Goal: Information Seeking & Learning: Learn about a topic

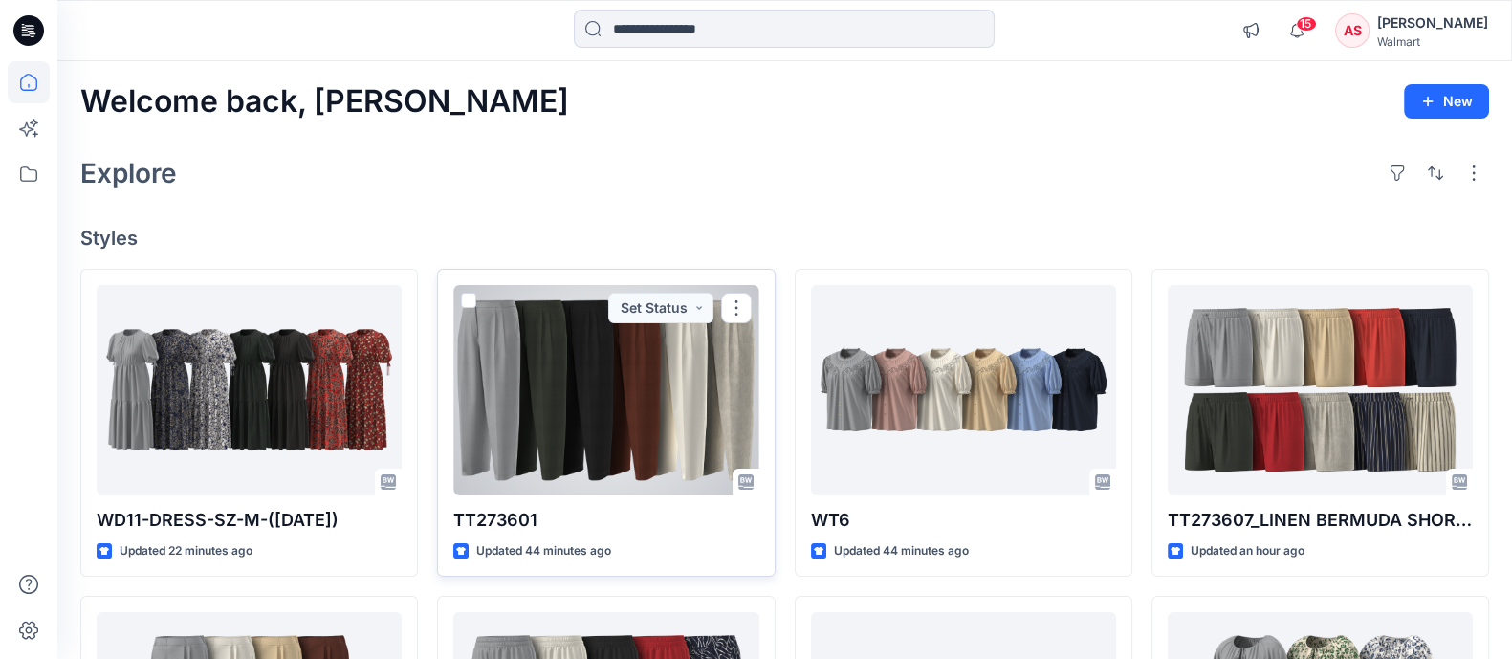
click at [629, 385] on div at bounding box center [605, 390] width 305 height 210
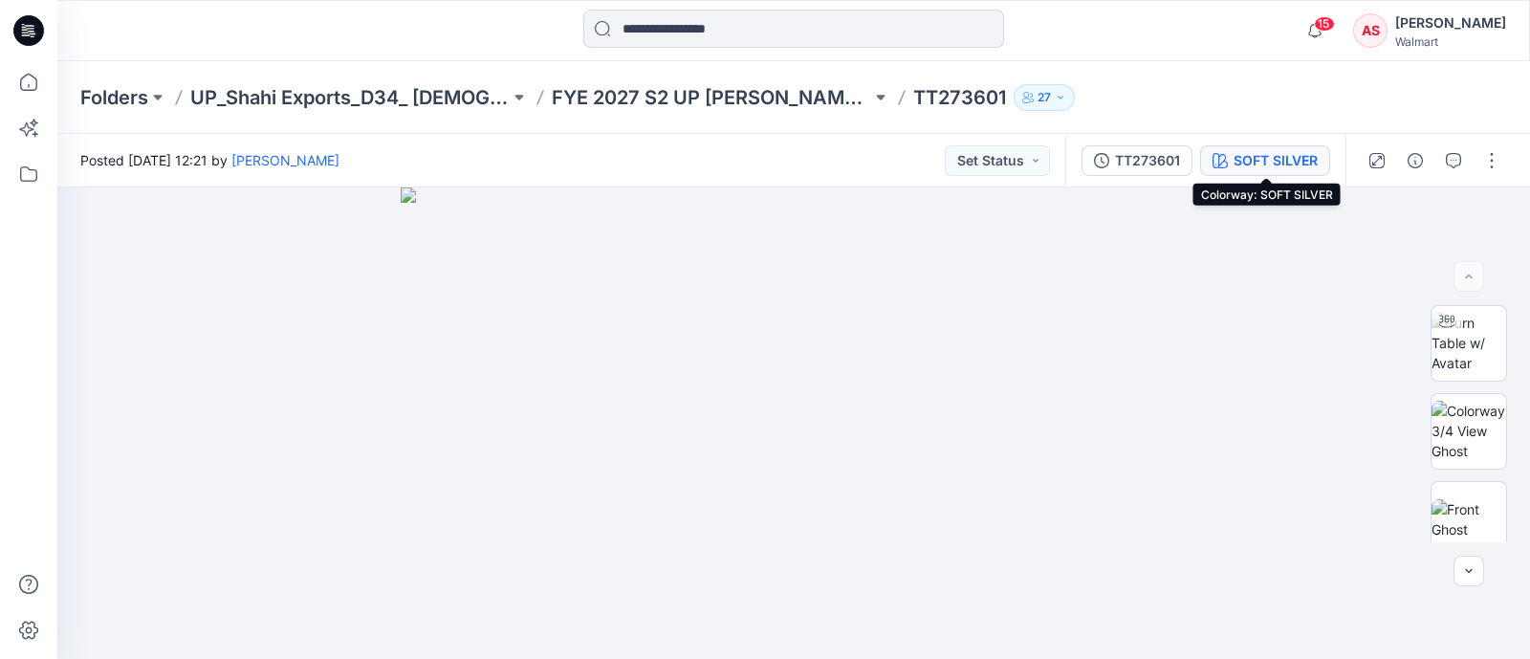
click at [1304, 158] on div "SOFT SILVER" at bounding box center [1276, 160] width 84 height 21
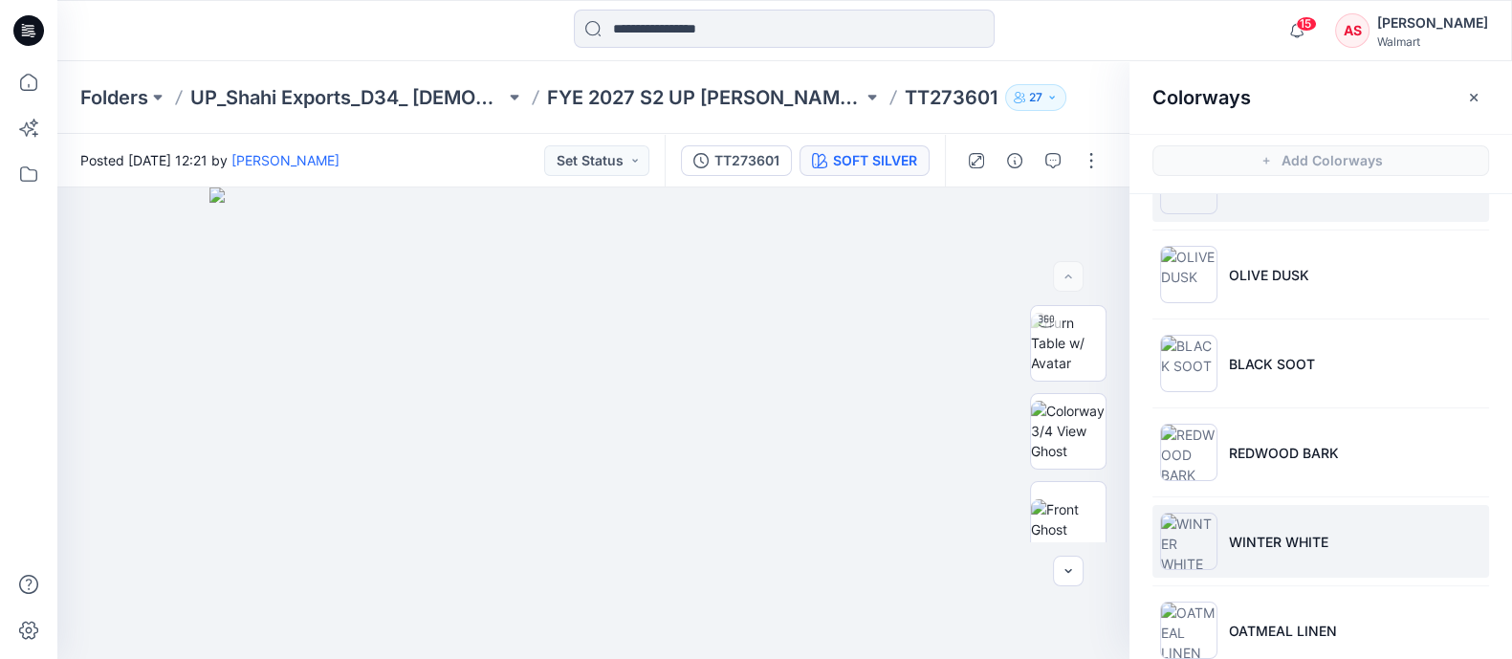
scroll to position [99, 0]
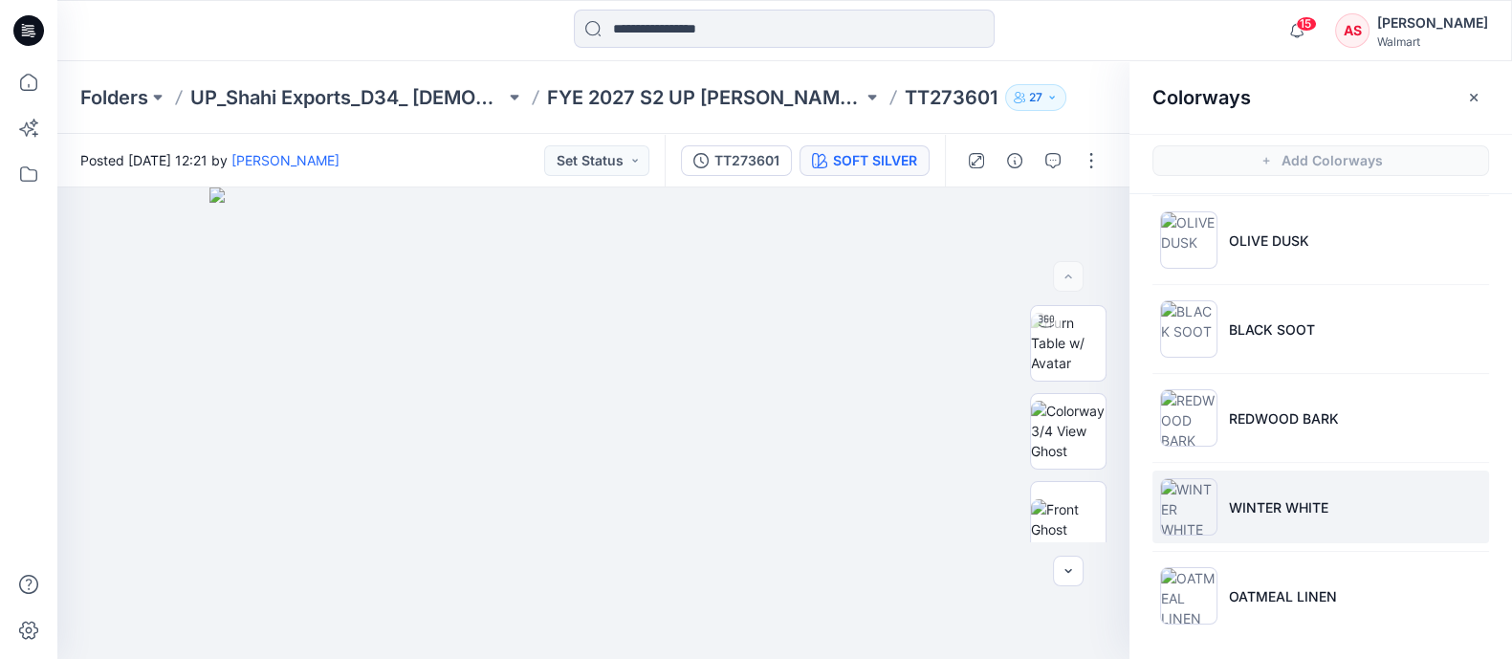
click at [1263, 591] on p "OATMEAL LINEN" at bounding box center [1283, 596] width 108 height 20
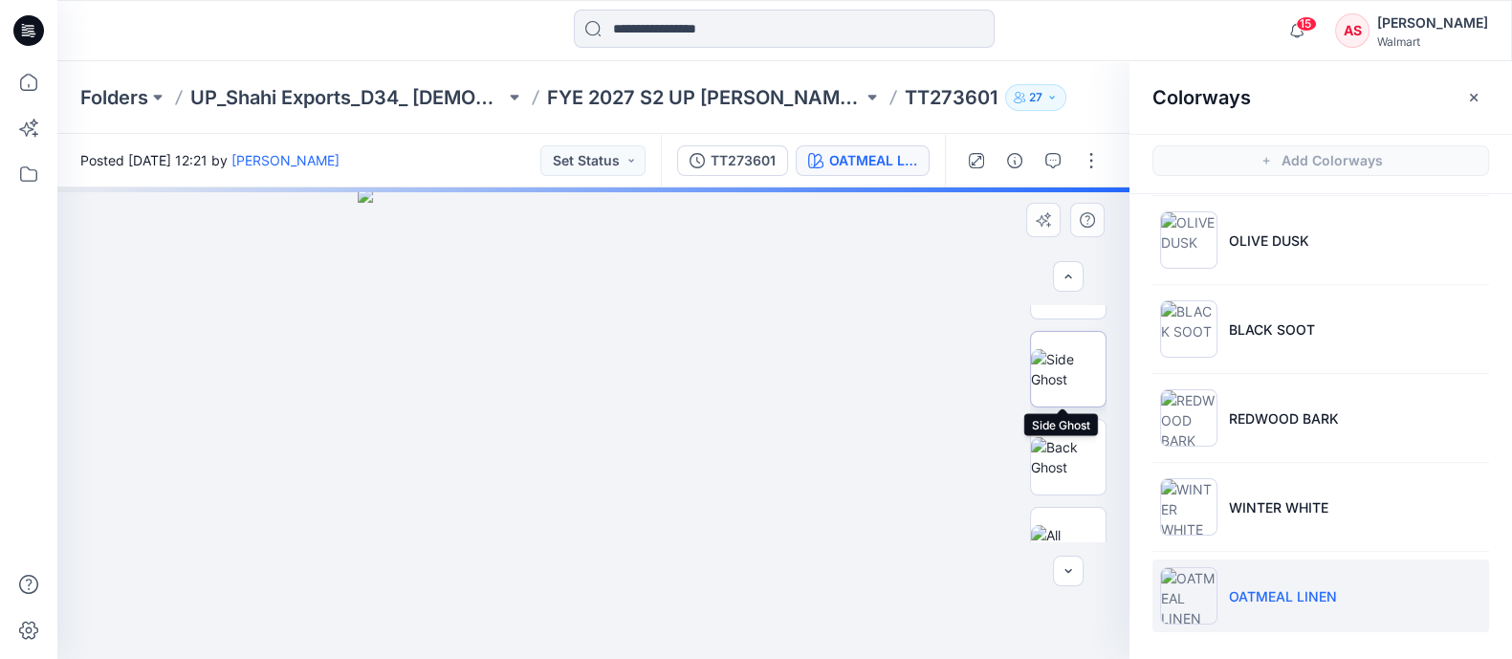
scroll to position [119, 0]
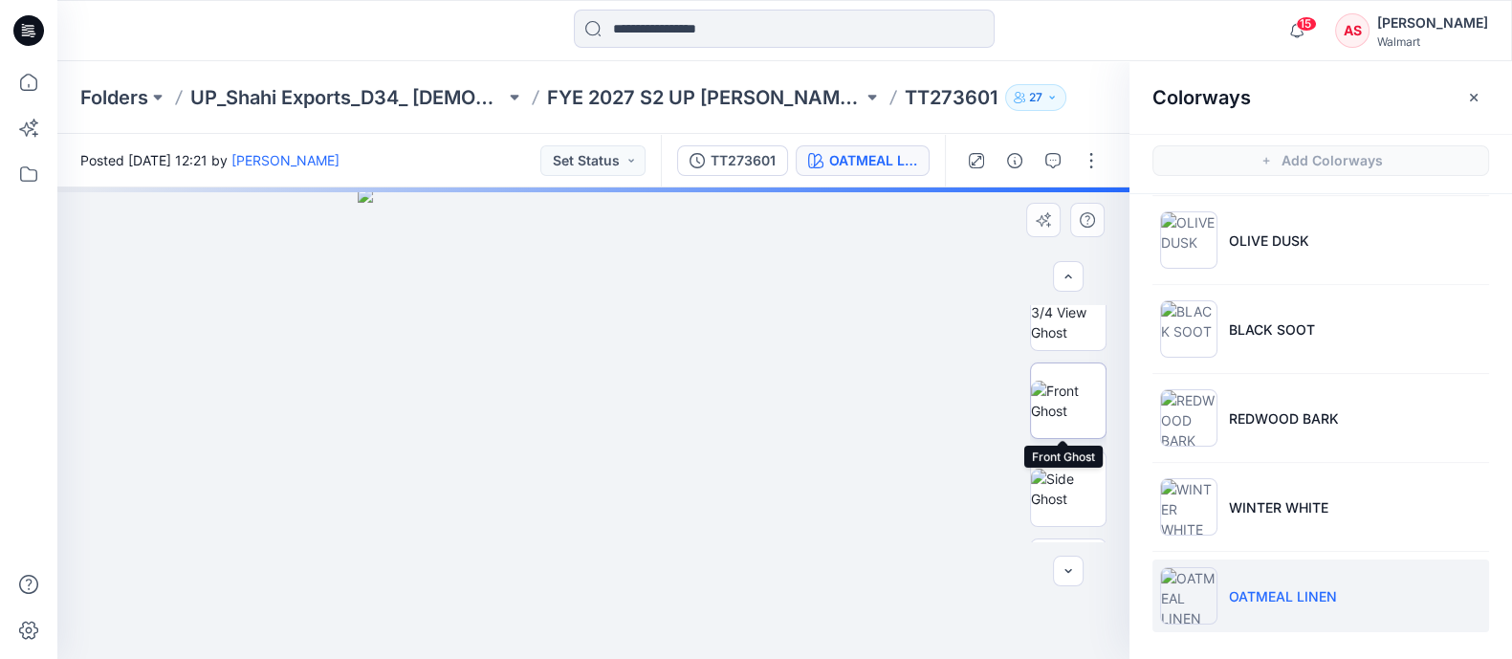
click at [1069, 395] on img at bounding box center [1068, 401] width 75 height 40
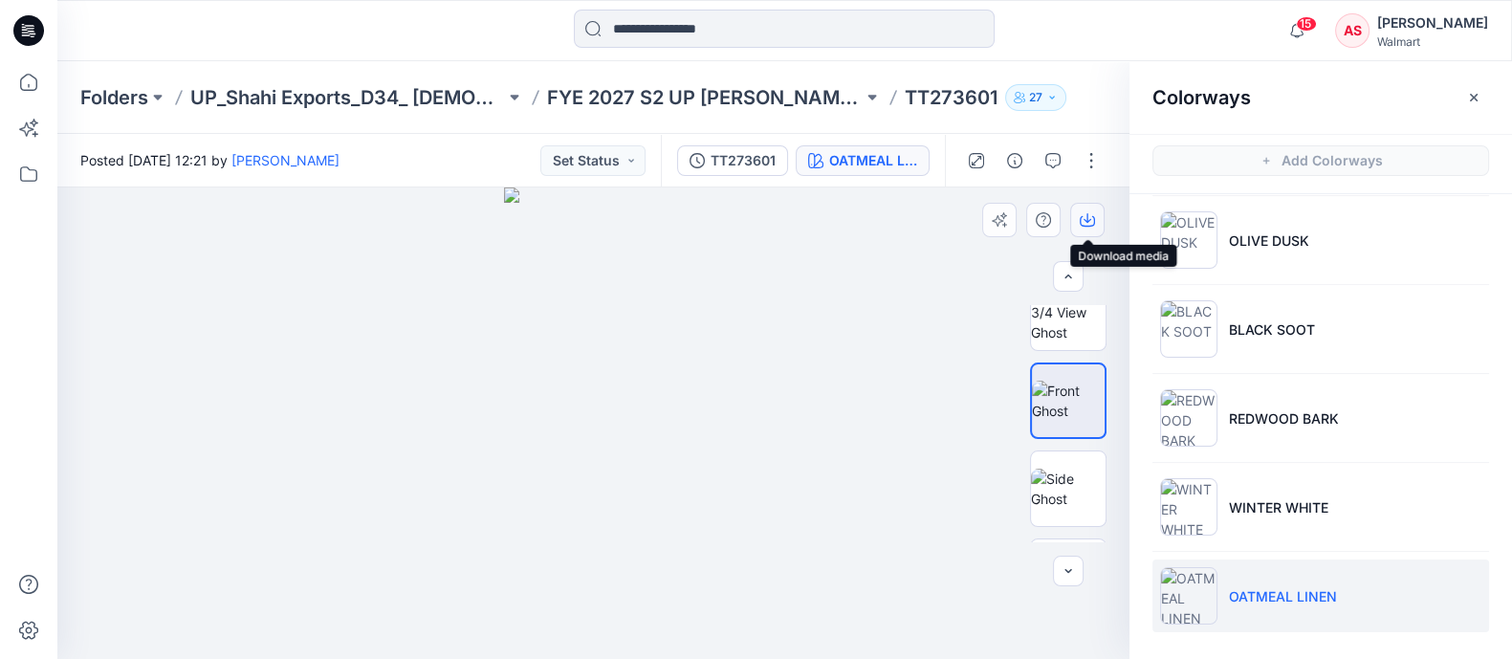
click at [1085, 227] on icon "button" at bounding box center [1087, 219] width 15 height 15
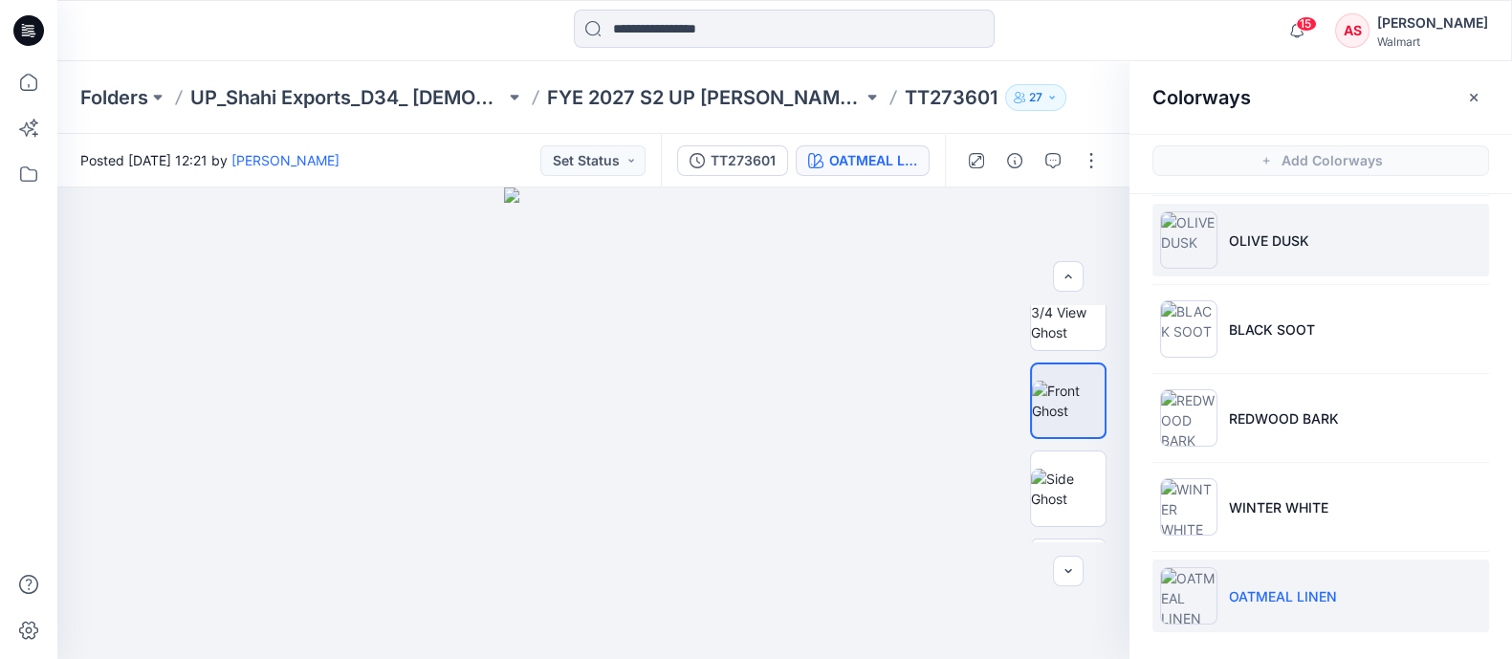
scroll to position [0, 0]
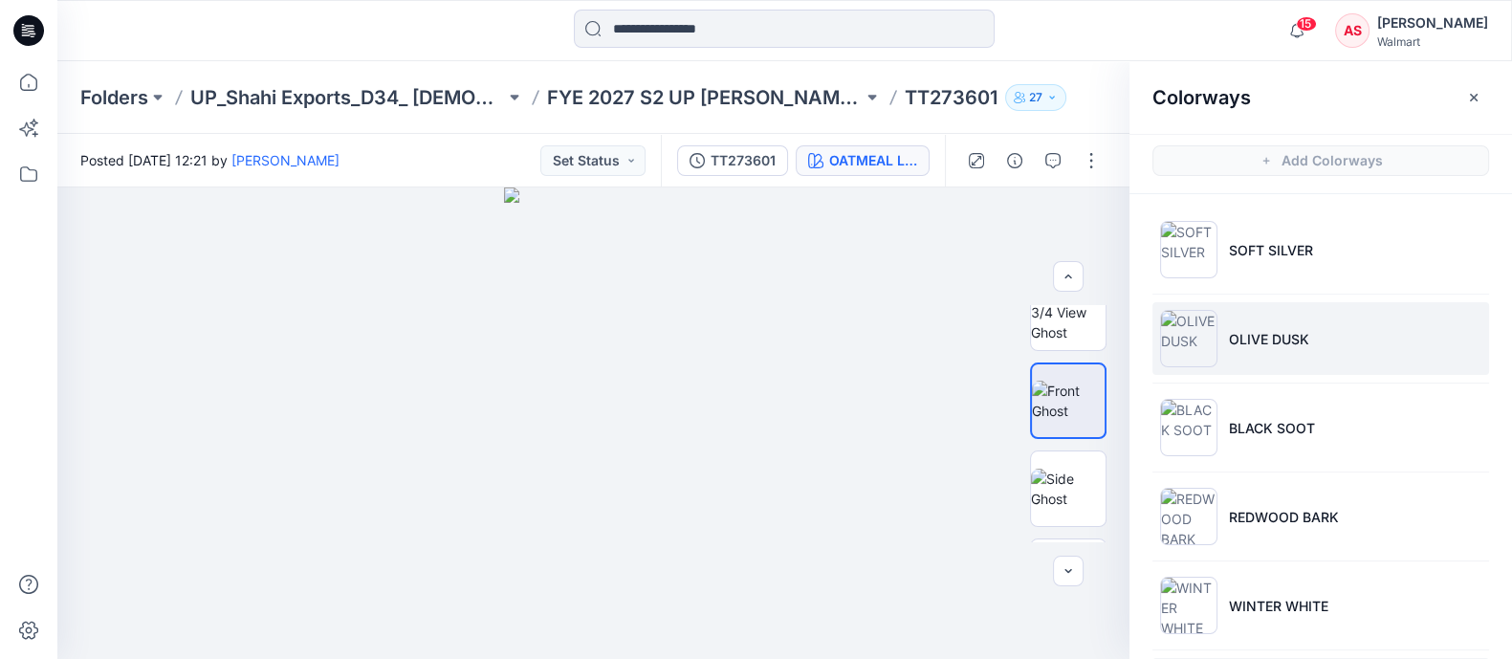
click at [1282, 343] on p "OLIVE DUSK" at bounding box center [1269, 339] width 80 height 20
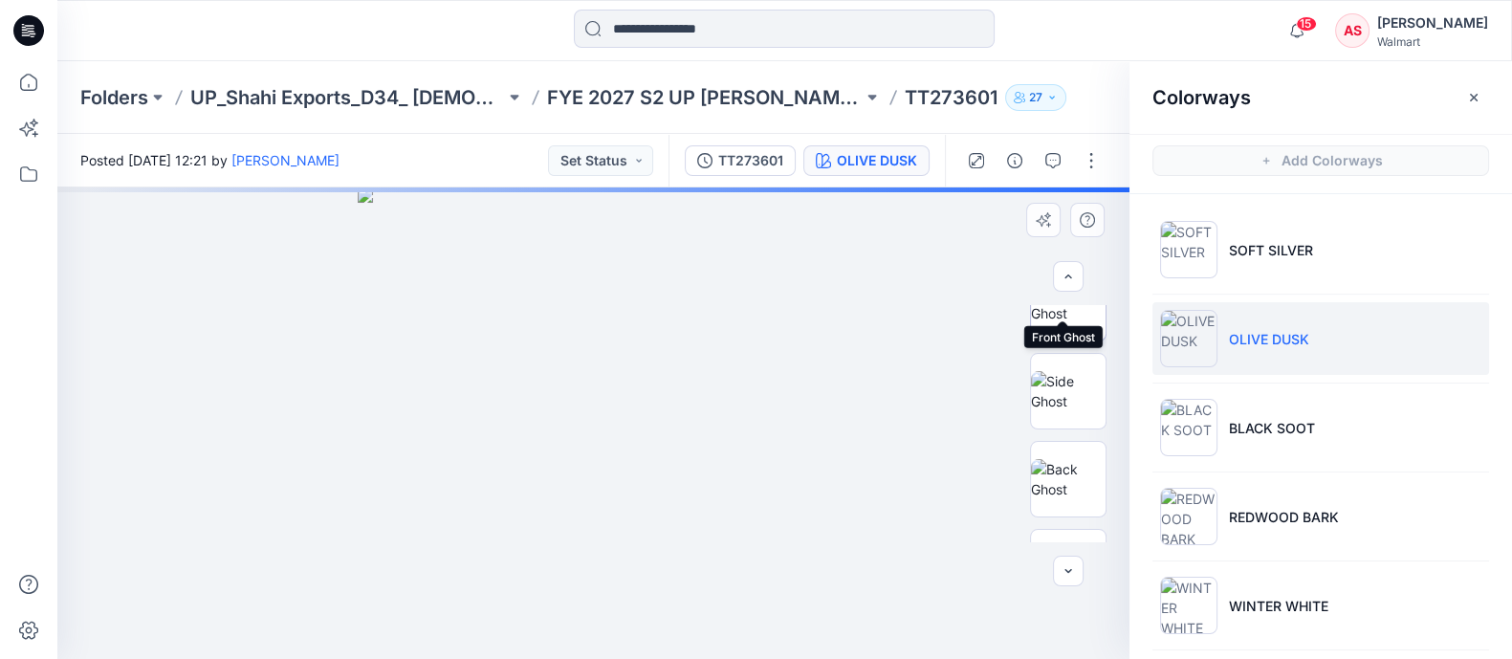
scroll to position [238, 0]
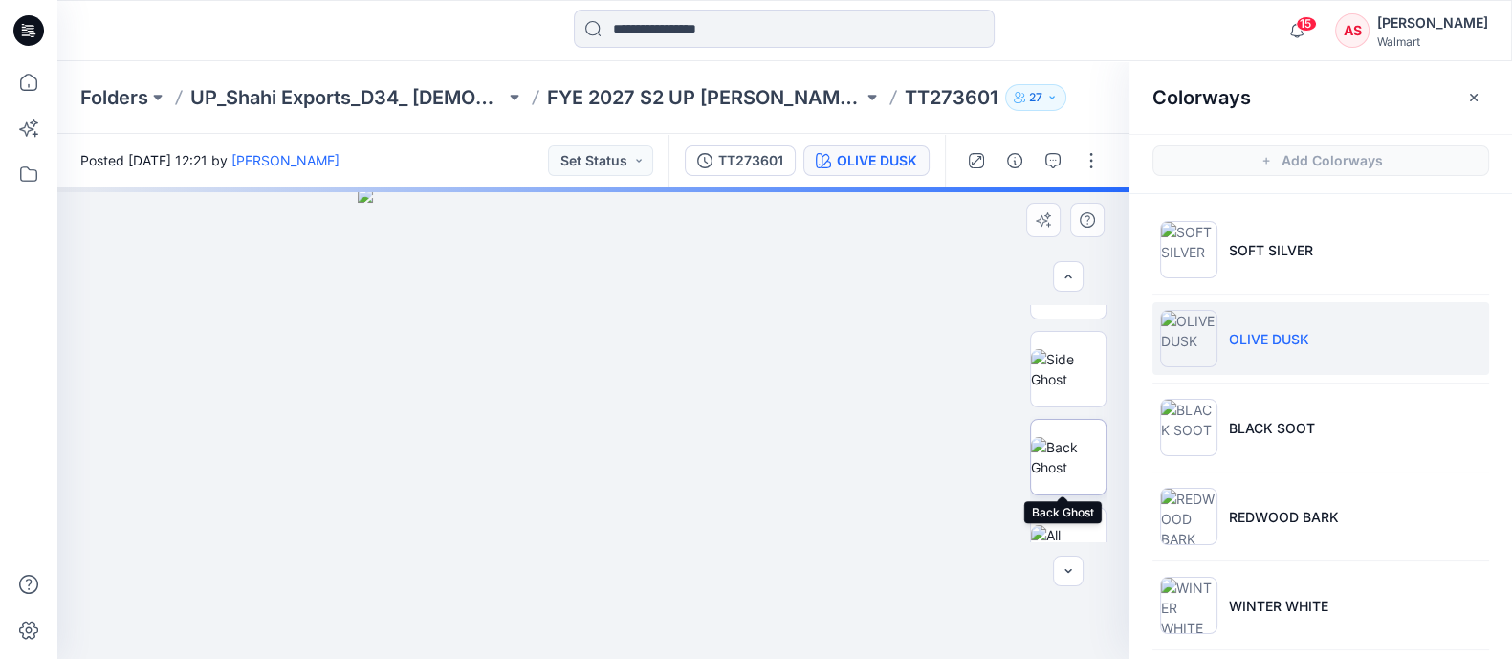
click at [1066, 454] on img at bounding box center [1068, 457] width 75 height 40
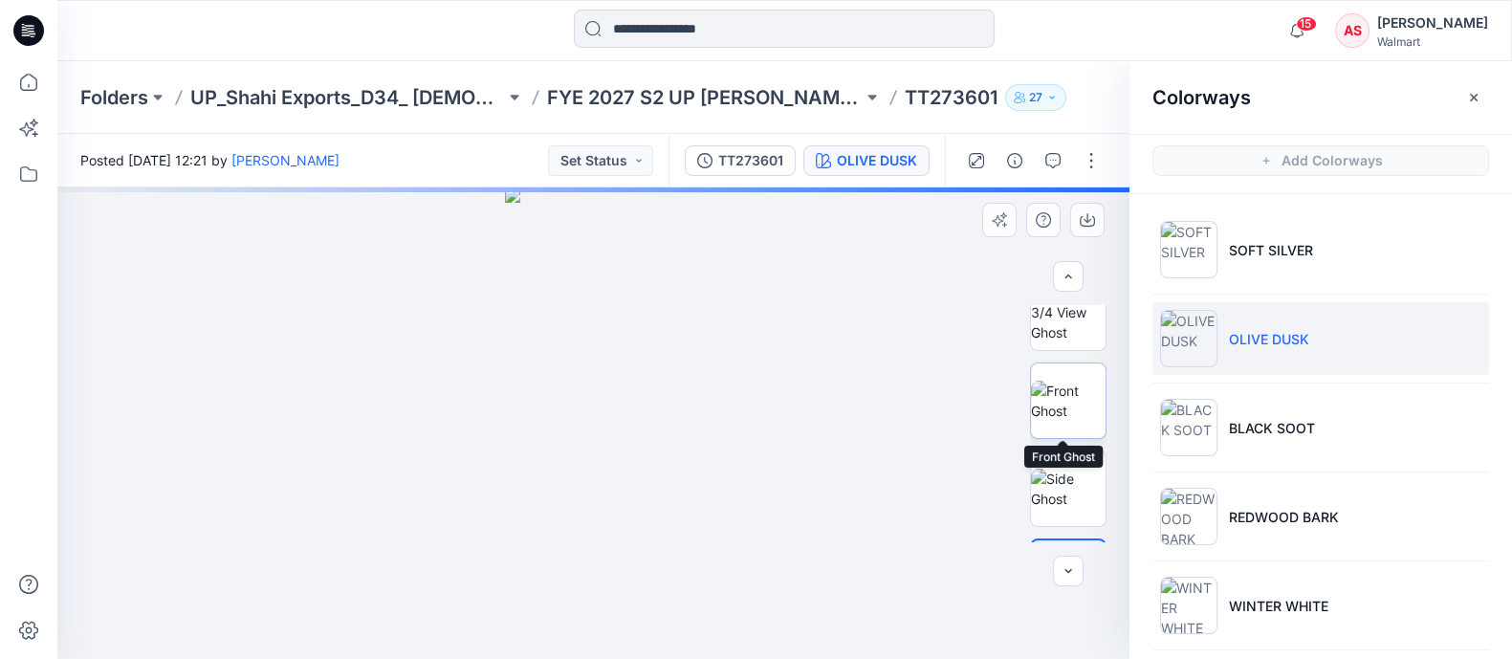
click at [1070, 402] on img at bounding box center [1068, 401] width 75 height 40
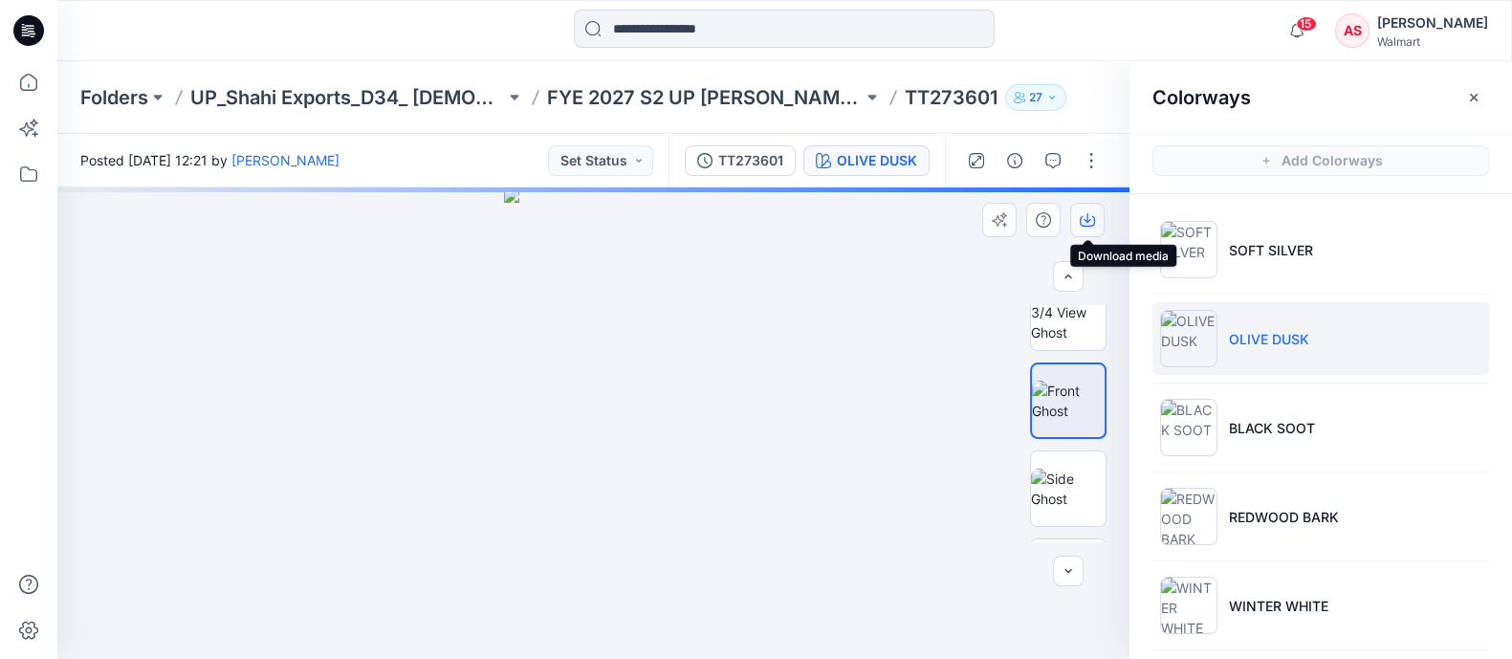
click at [1088, 220] on icon "button" at bounding box center [1088, 218] width 8 height 10
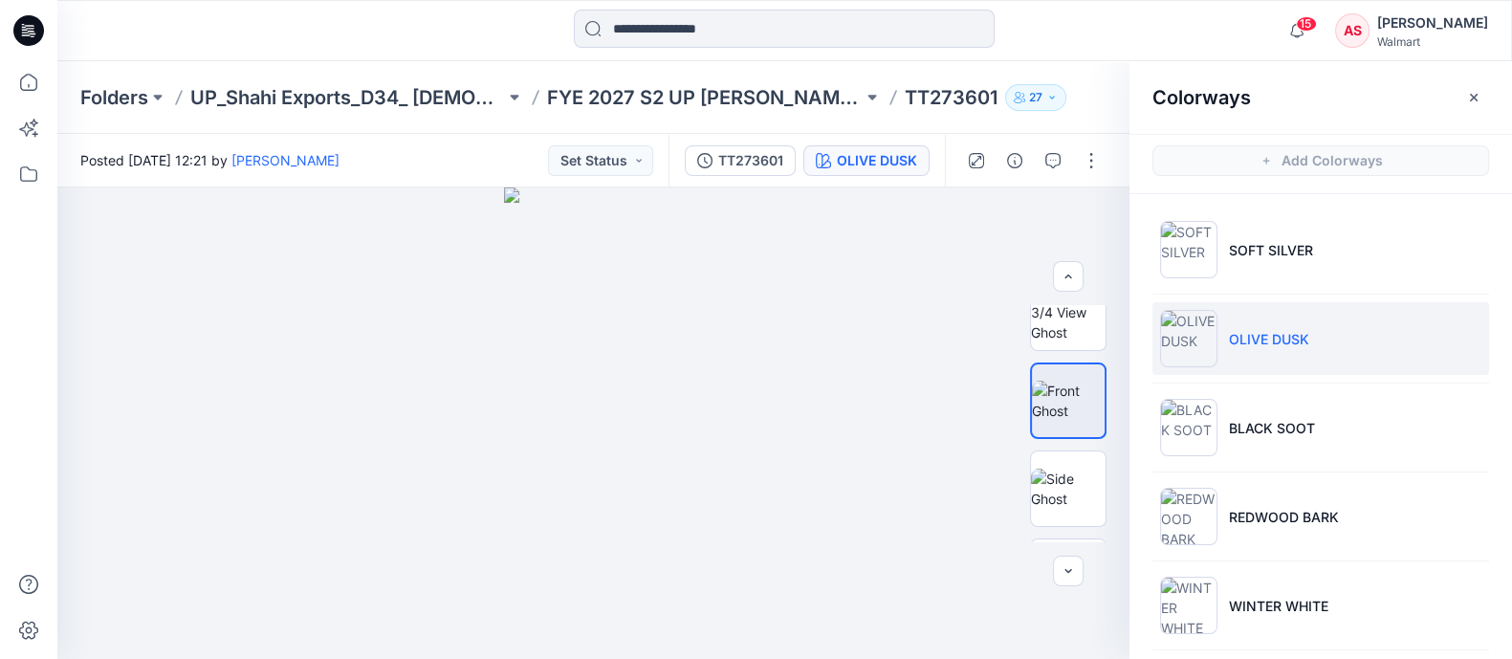
click at [1413, 552] on ul "SOFT SILVER OLIVE DUSK BLACK SOOT REDWOOD BARK WINTER WHITE OATMEAL LINEN" at bounding box center [1321, 472] width 383 height 556
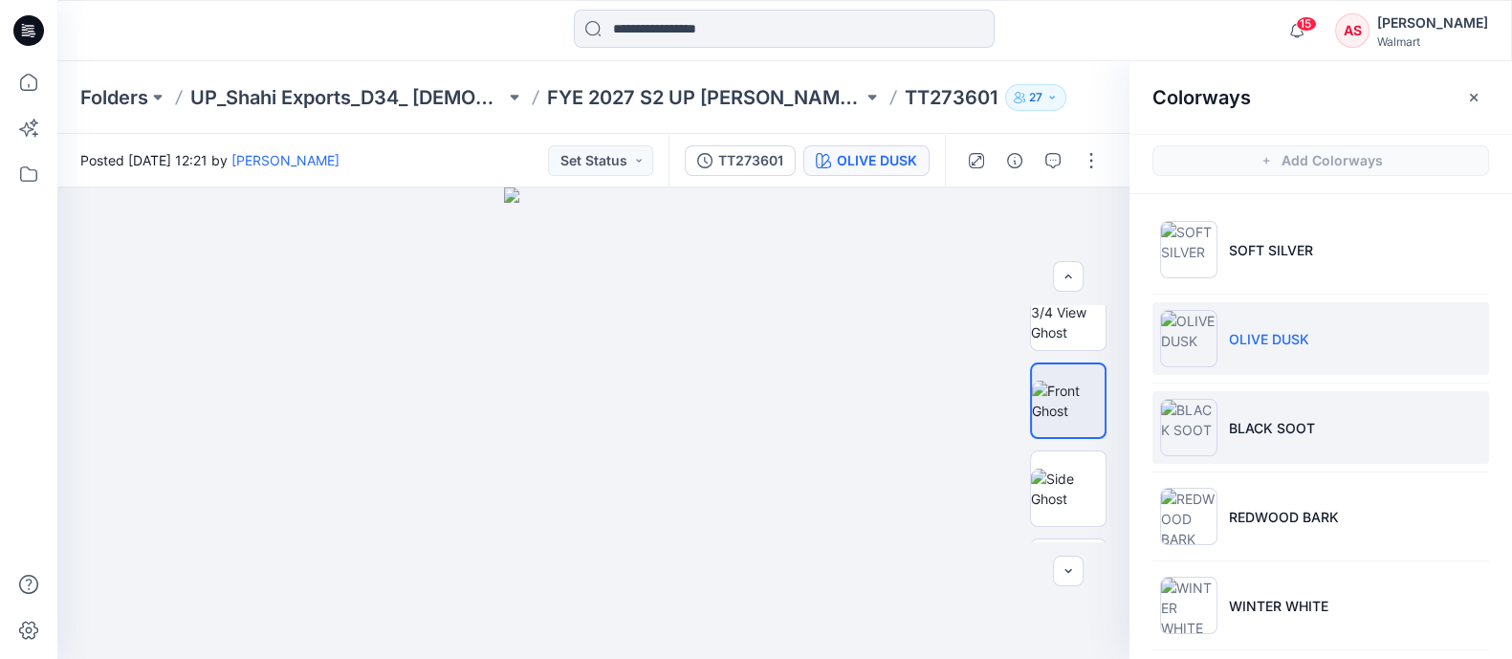
click at [1243, 428] on p "BLACK SOOT" at bounding box center [1272, 428] width 86 height 20
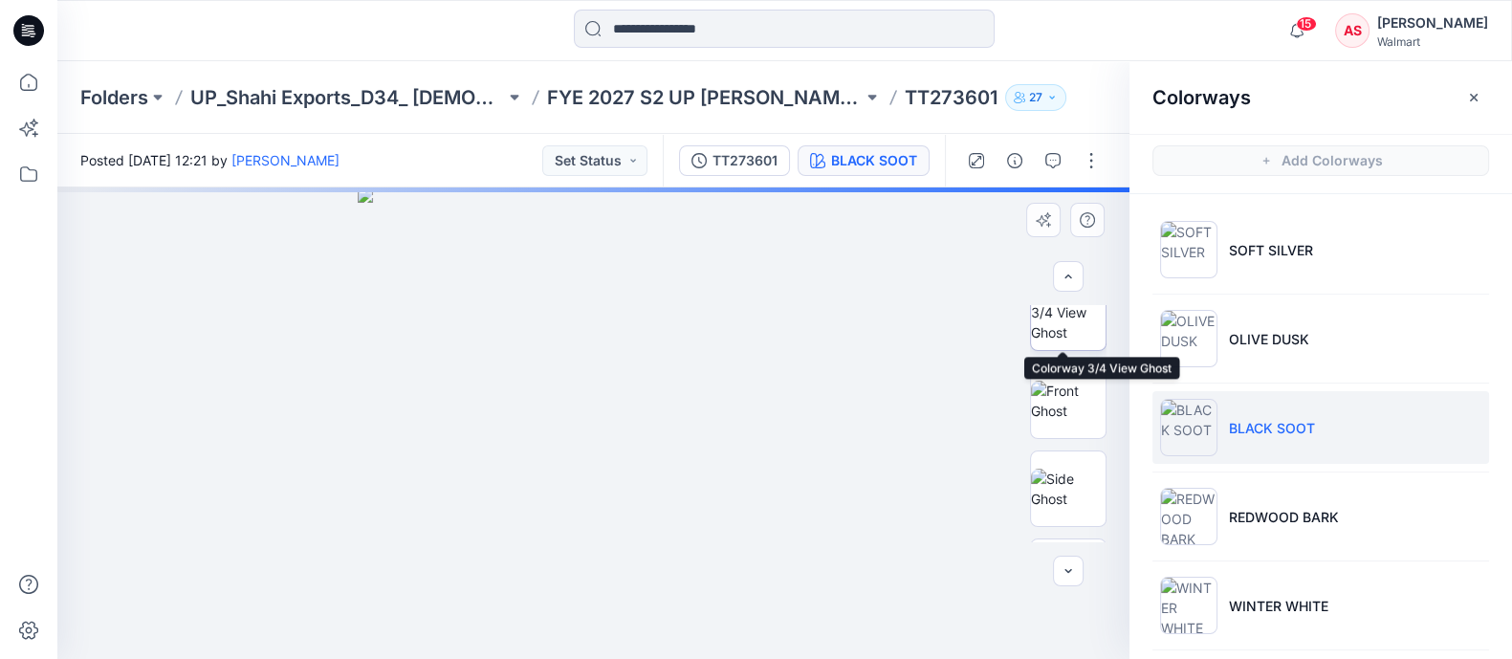
click at [1062, 340] on img at bounding box center [1068, 312] width 75 height 60
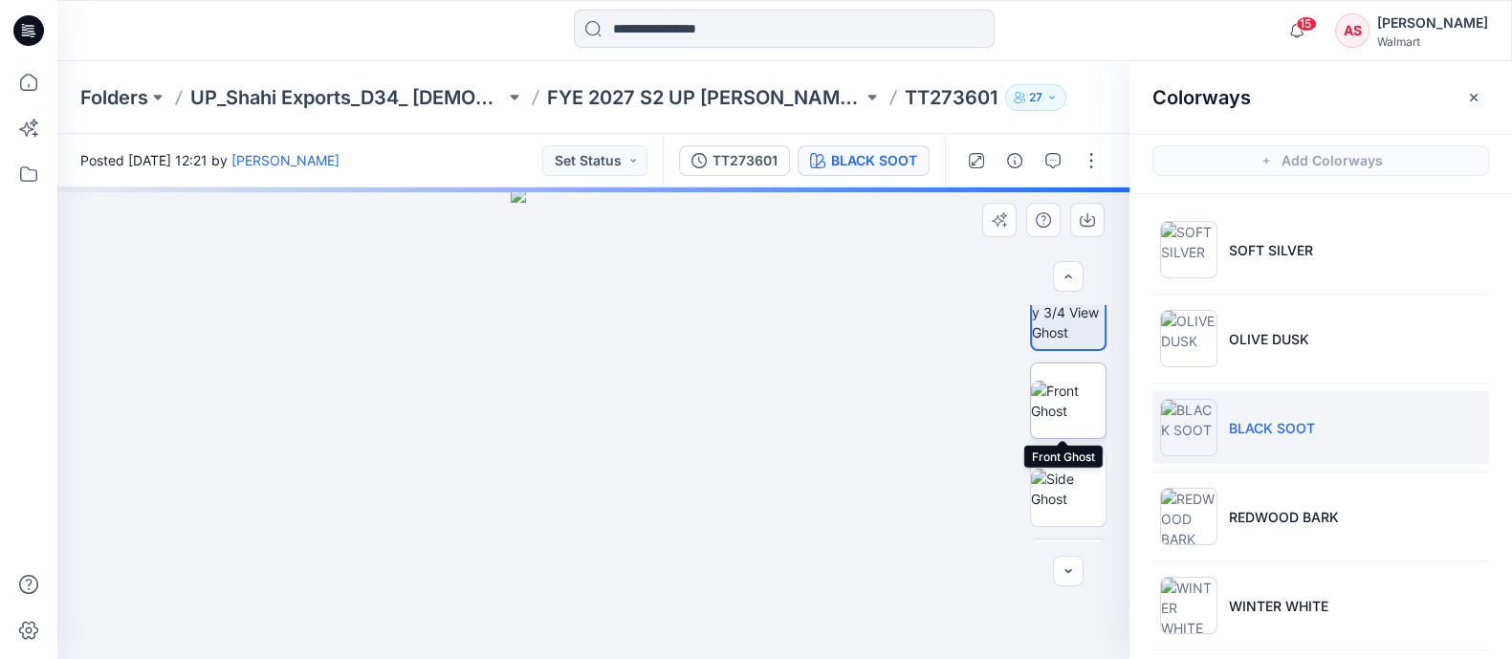
click at [1066, 401] on img at bounding box center [1068, 401] width 75 height 40
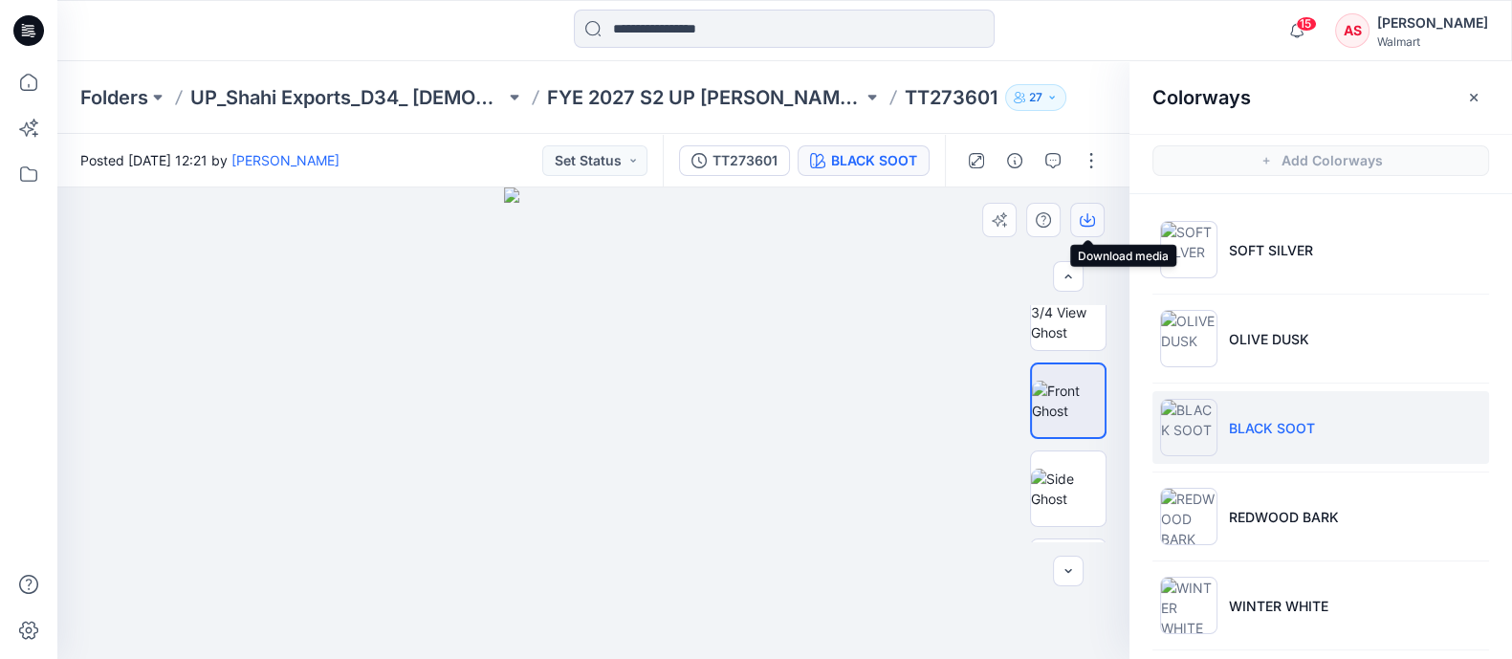
click at [1083, 214] on icon "button" at bounding box center [1087, 219] width 15 height 15
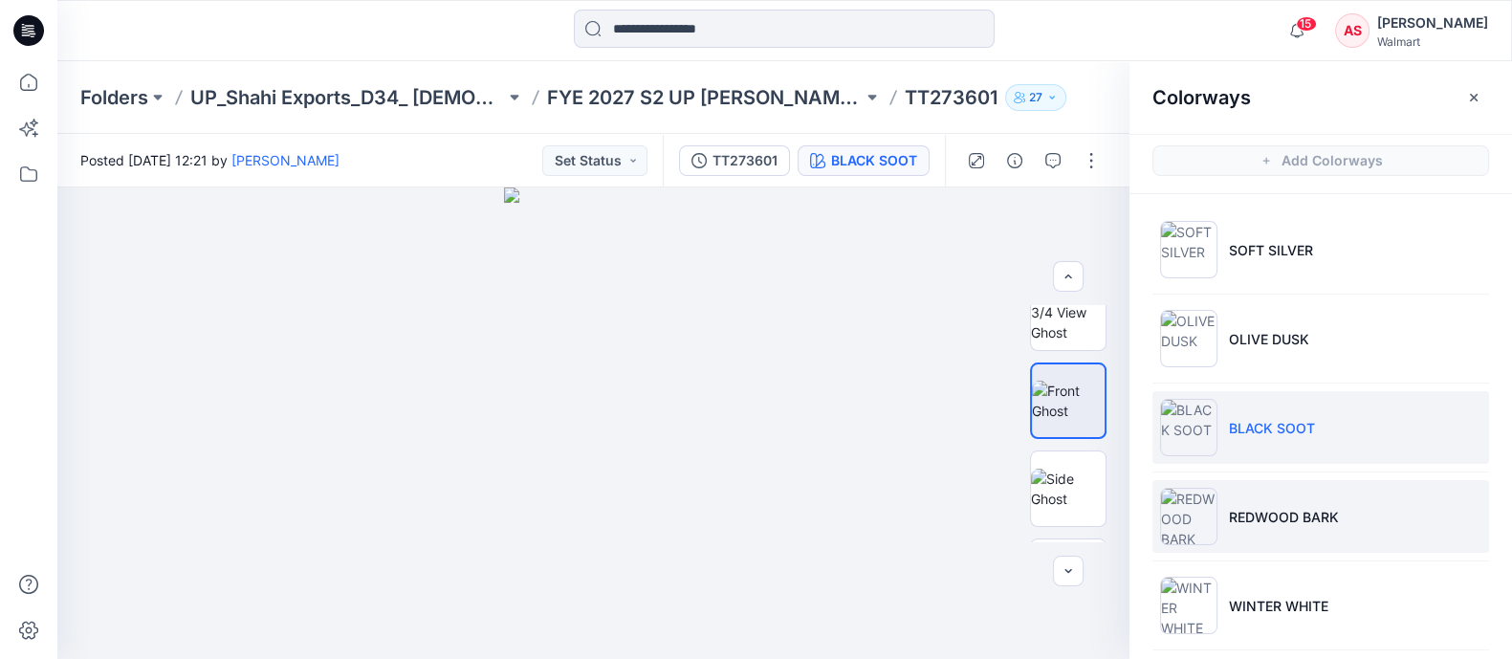
click at [1193, 516] on img at bounding box center [1188, 516] width 57 height 57
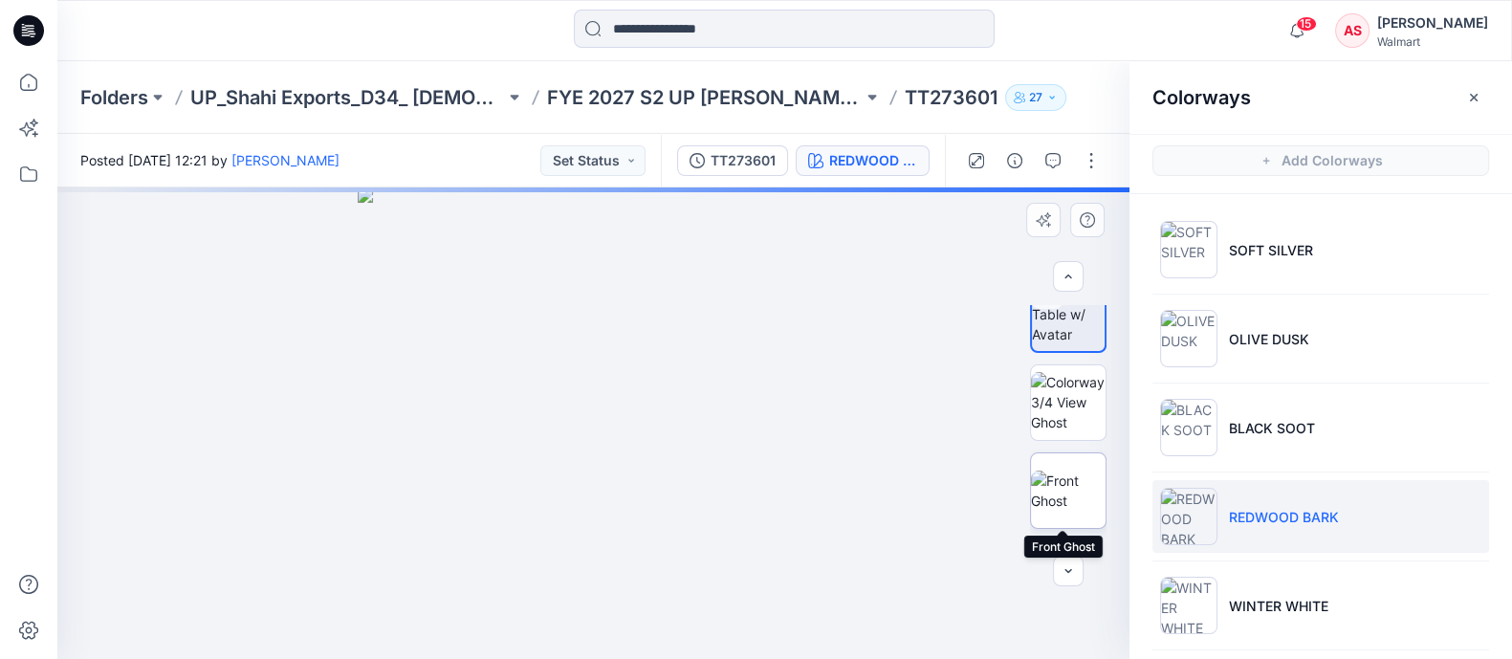
scroll to position [0, 0]
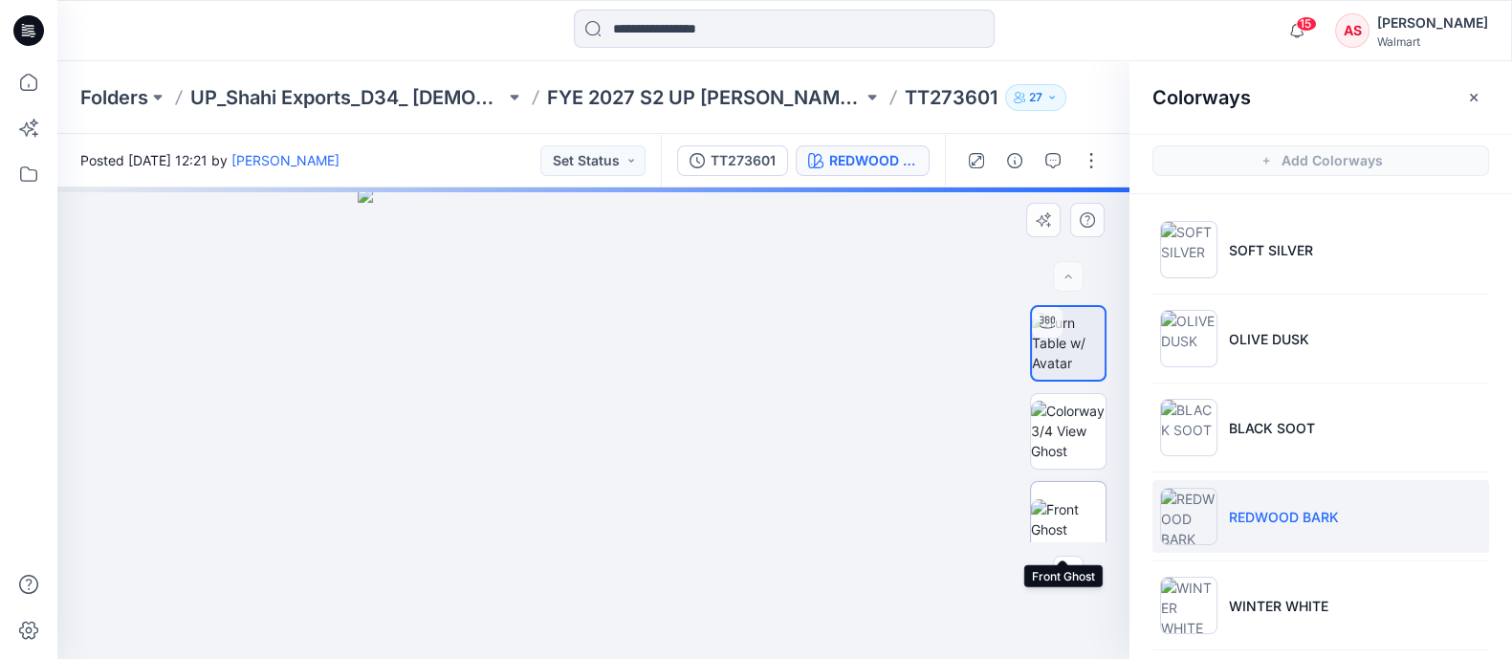
click at [1066, 500] on img at bounding box center [1068, 519] width 75 height 40
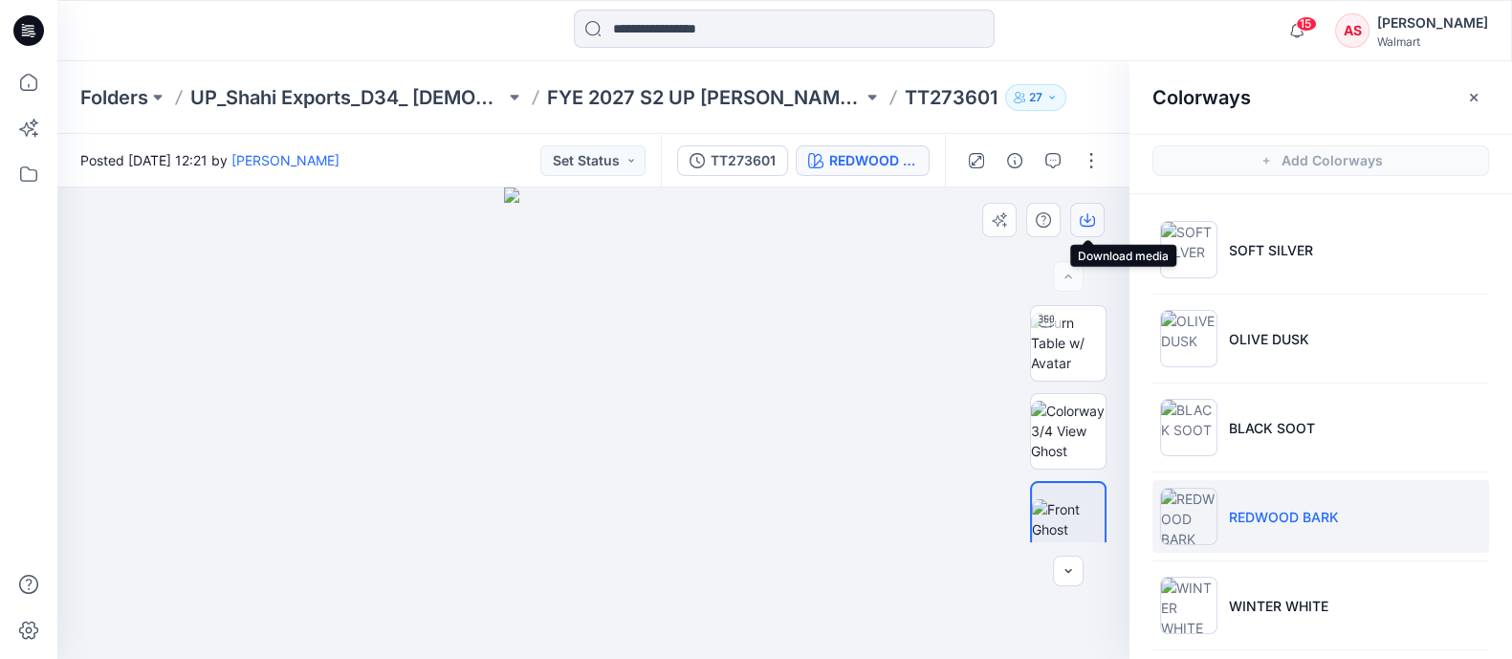
click at [1085, 215] on icon "button" at bounding box center [1087, 219] width 15 height 15
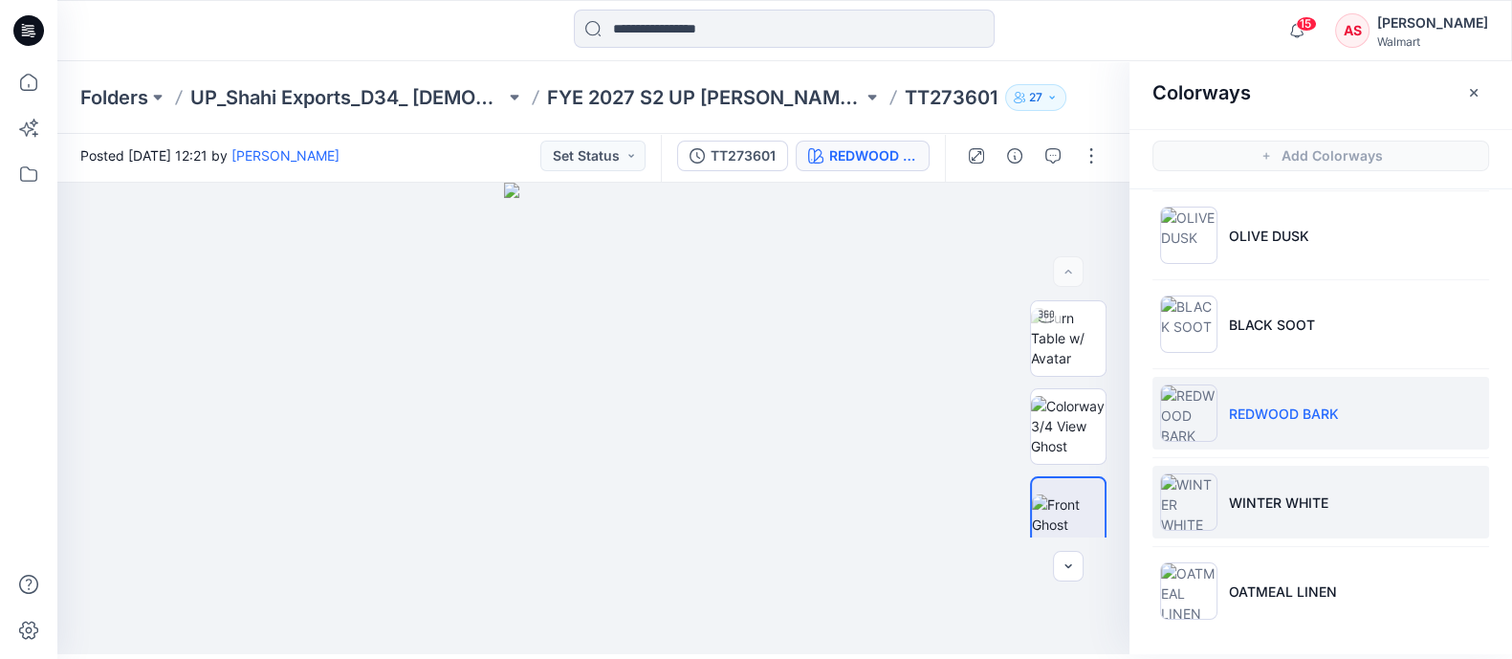
scroll to position [5, 0]
click at [1184, 503] on img at bounding box center [1188, 501] width 57 height 57
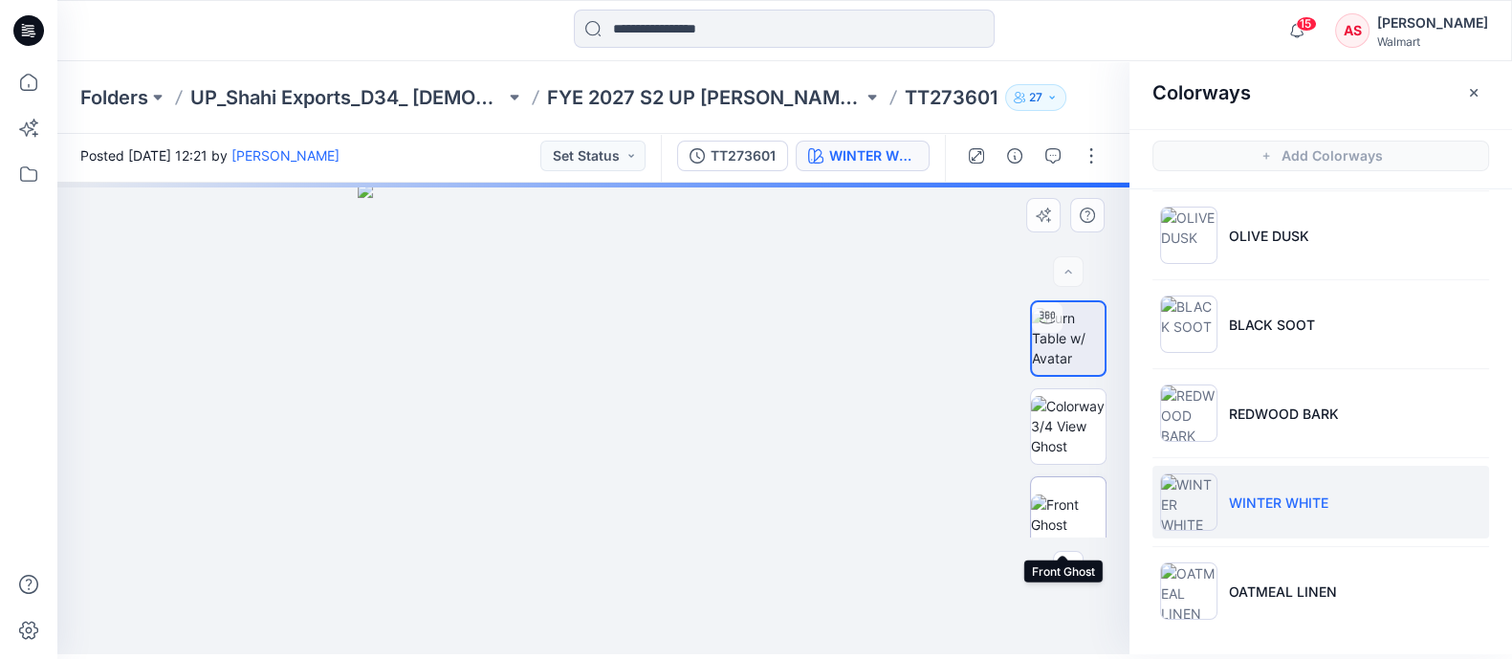
click at [1078, 503] on img at bounding box center [1068, 514] width 75 height 40
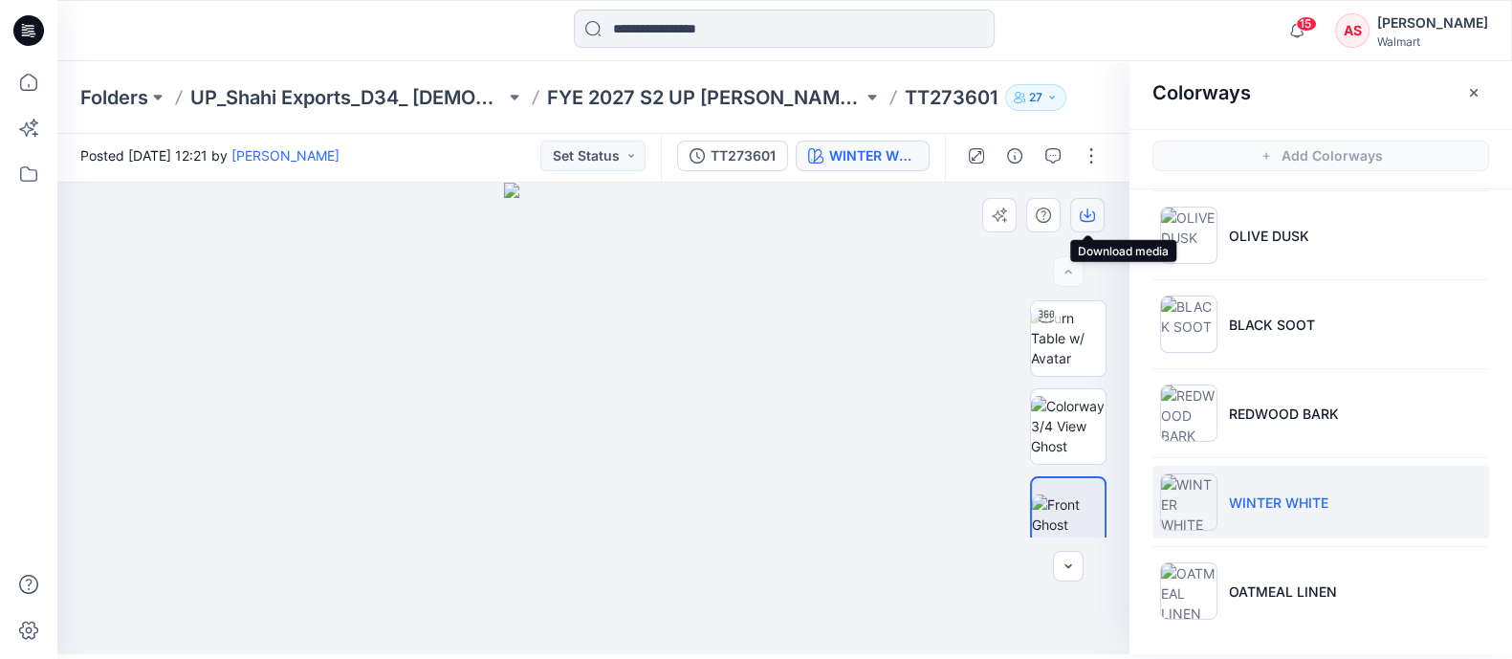
click at [1086, 217] on icon "button" at bounding box center [1087, 215] width 15 height 15
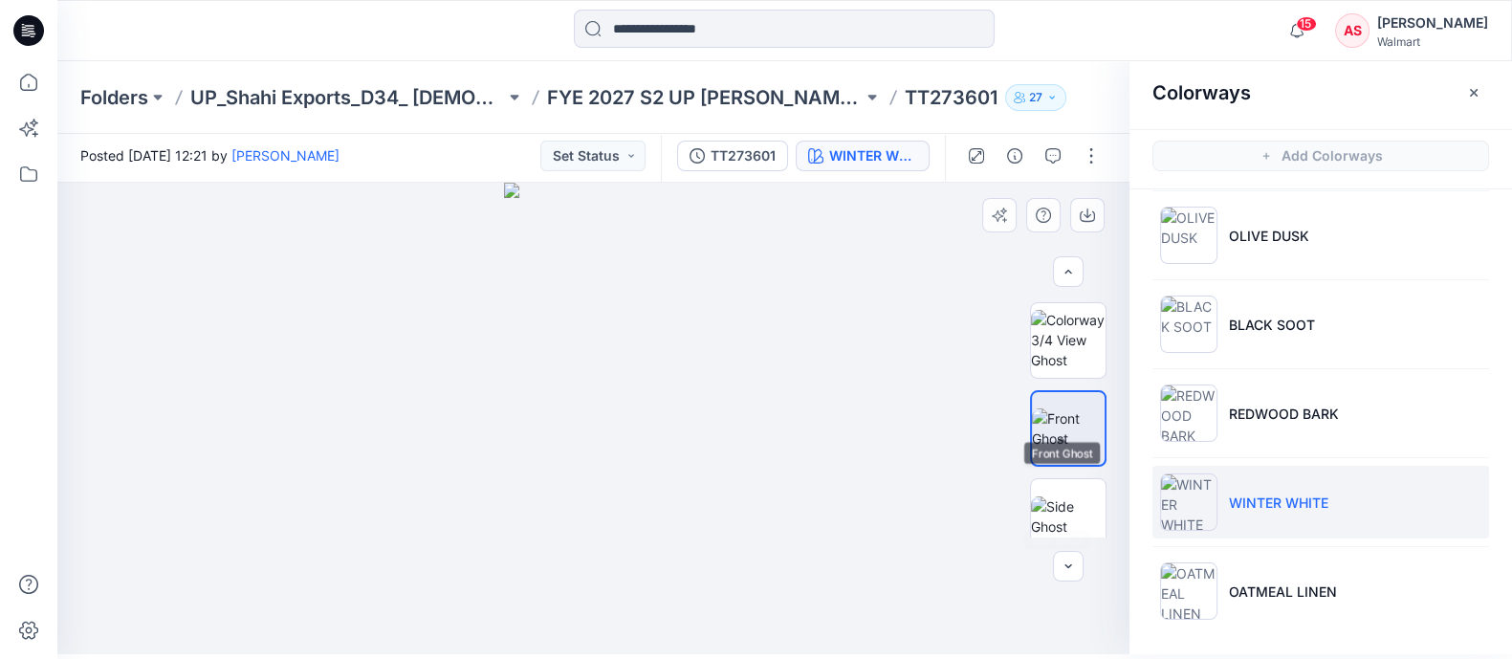
scroll to position [119, 0]
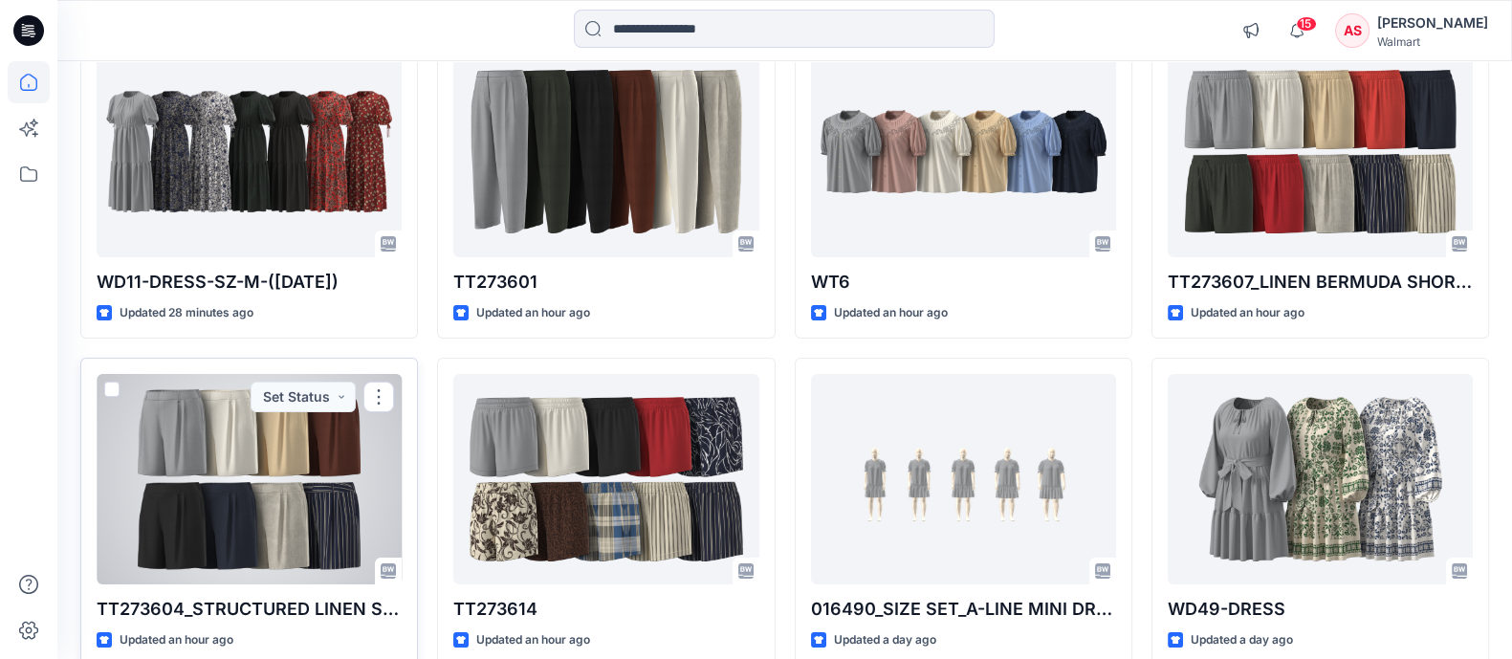
scroll to position [359, 0]
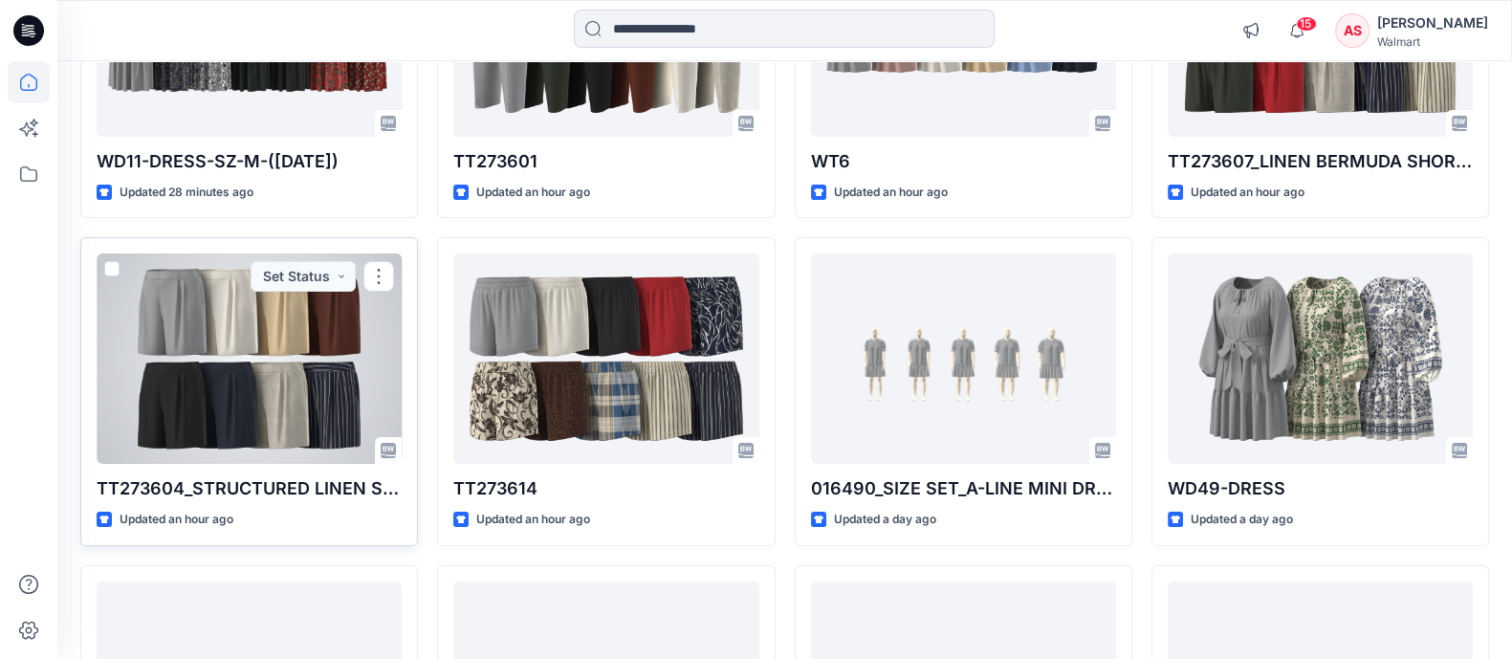
click at [333, 368] on div at bounding box center [249, 358] width 305 height 210
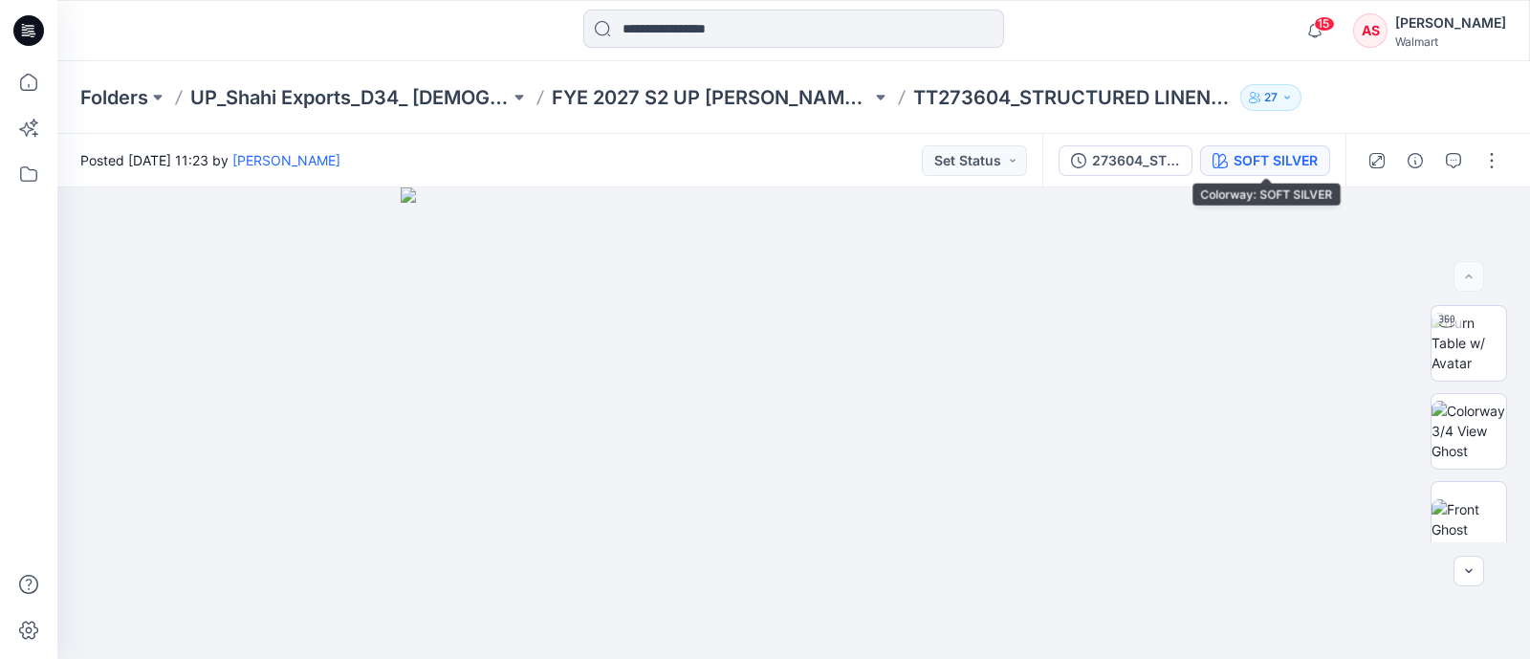
click at [1256, 155] on div "SOFT SILVER" at bounding box center [1276, 160] width 84 height 21
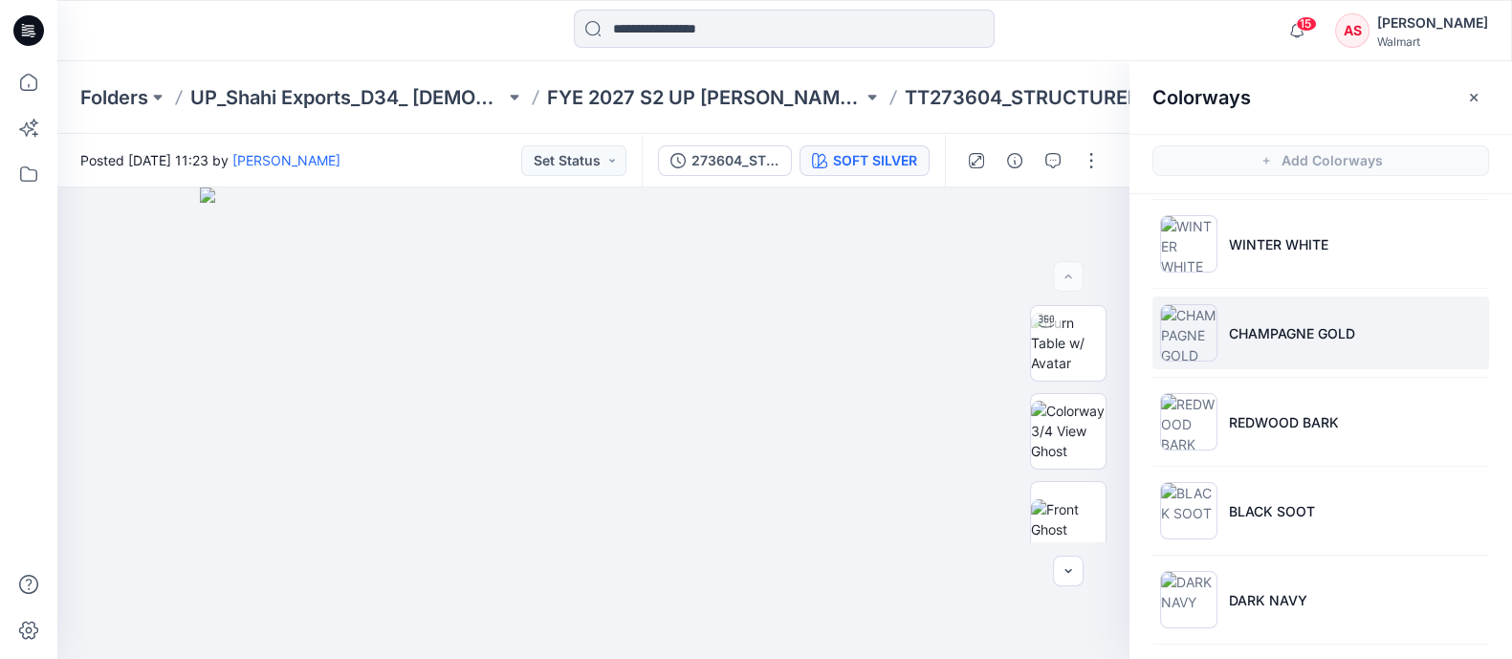
scroll to position [276, 0]
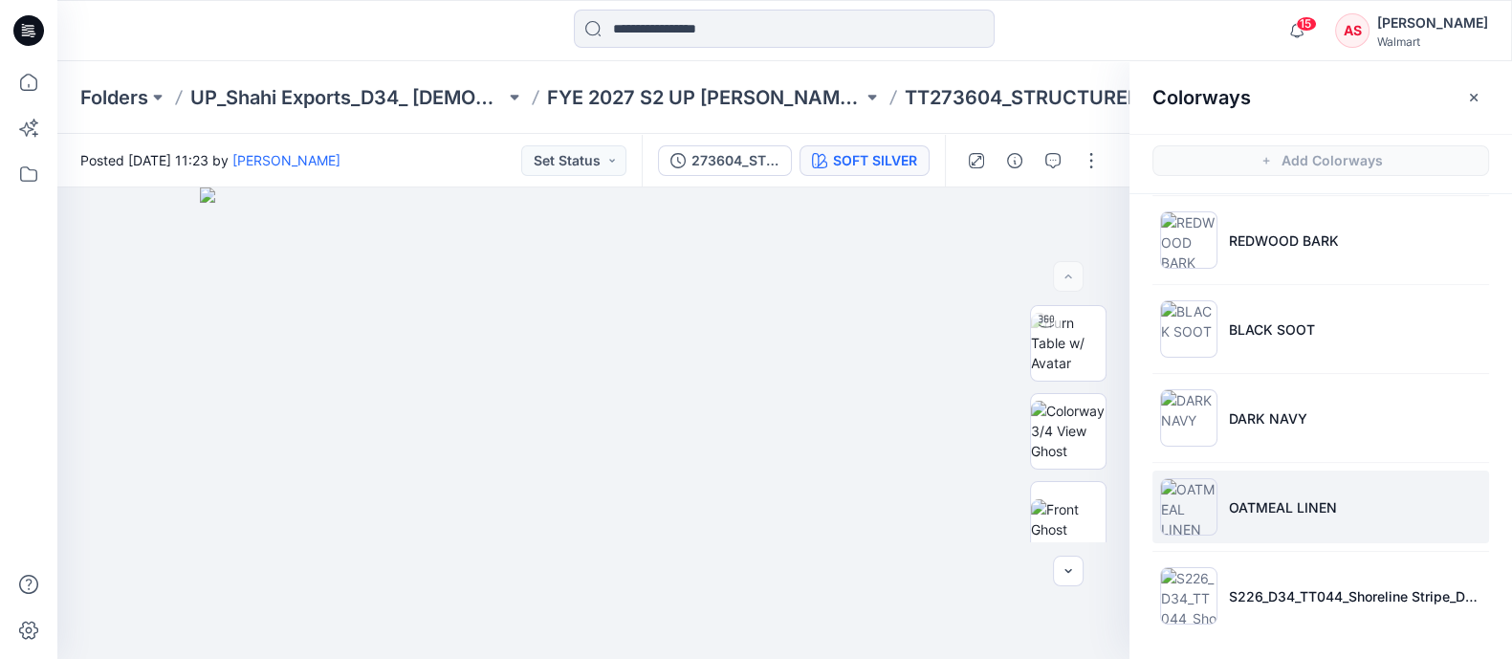
click at [1232, 498] on p "OATMEAL LINEN" at bounding box center [1283, 507] width 108 height 20
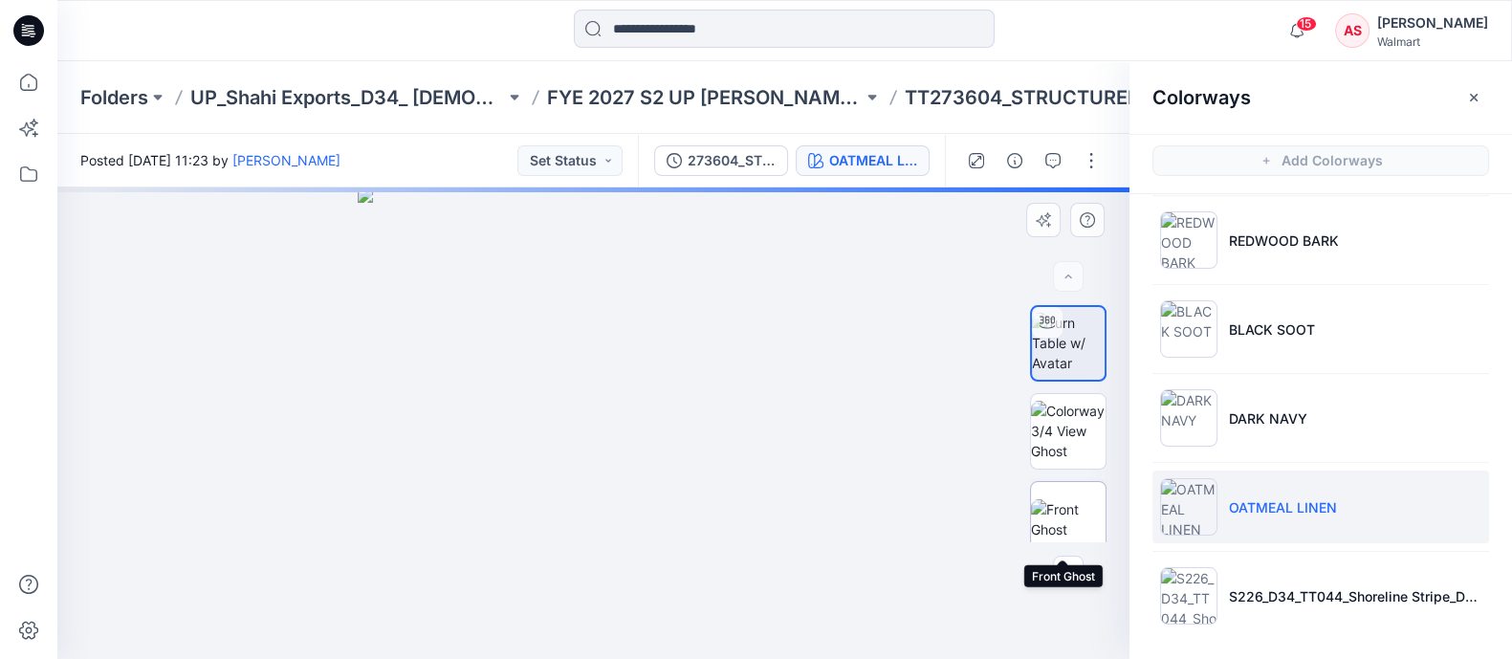
click at [1077, 506] on img at bounding box center [1068, 519] width 75 height 40
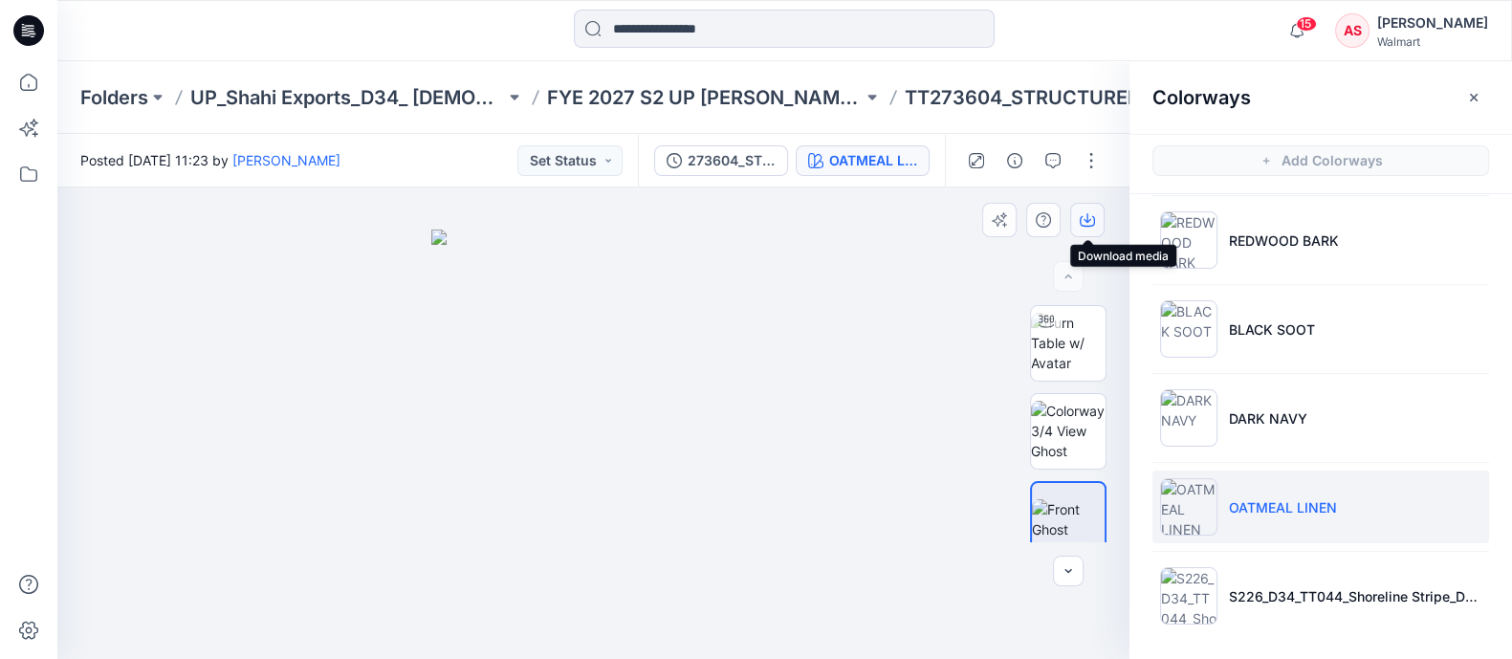
click at [1079, 235] on button "button" at bounding box center [1087, 220] width 34 height 34
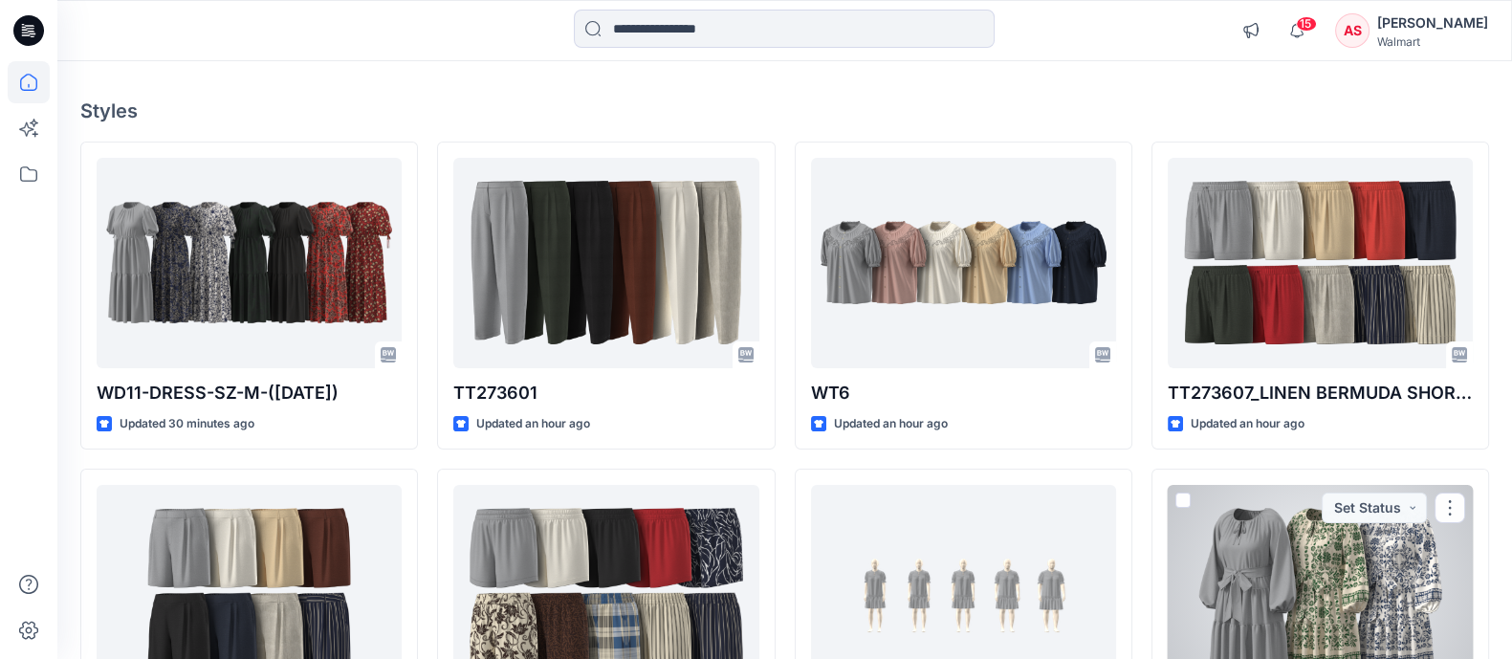
scroll to position [119, 0]
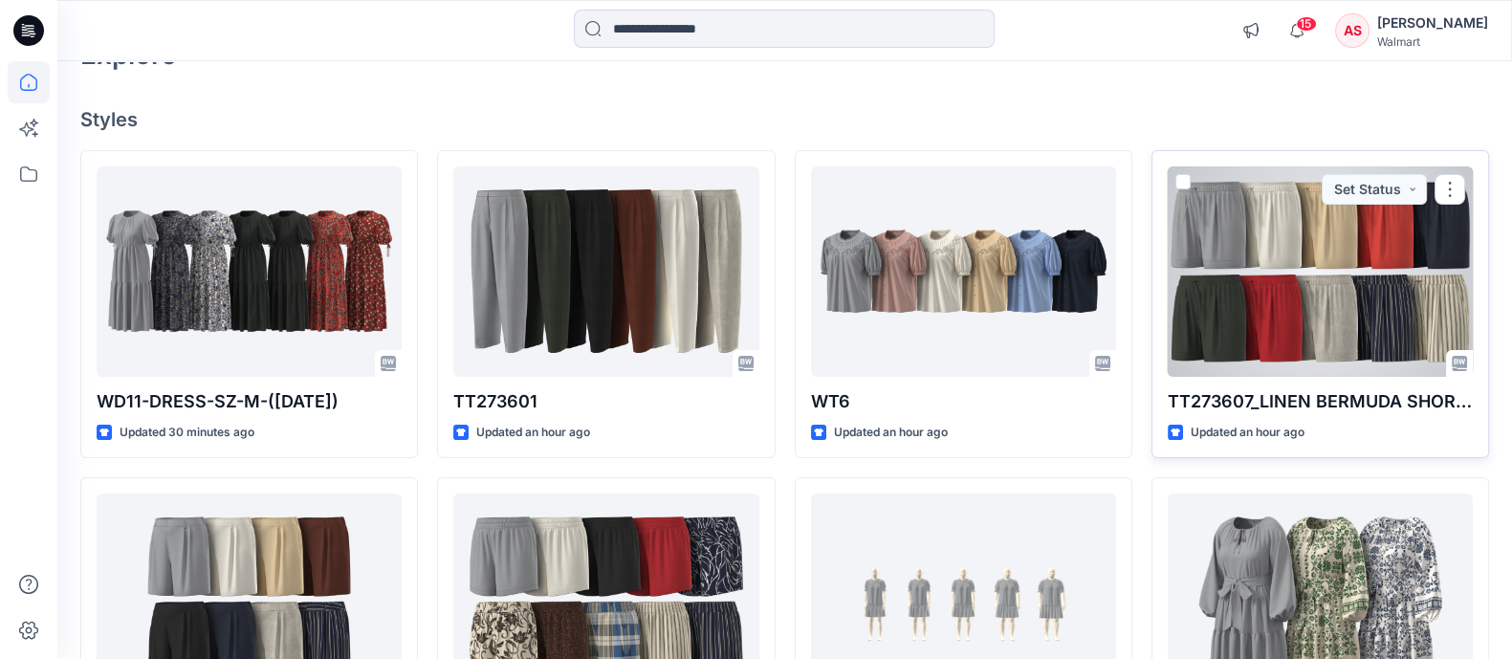
click at [1282, 322] on div at bounding box center [1320, 271] width 305 height 210
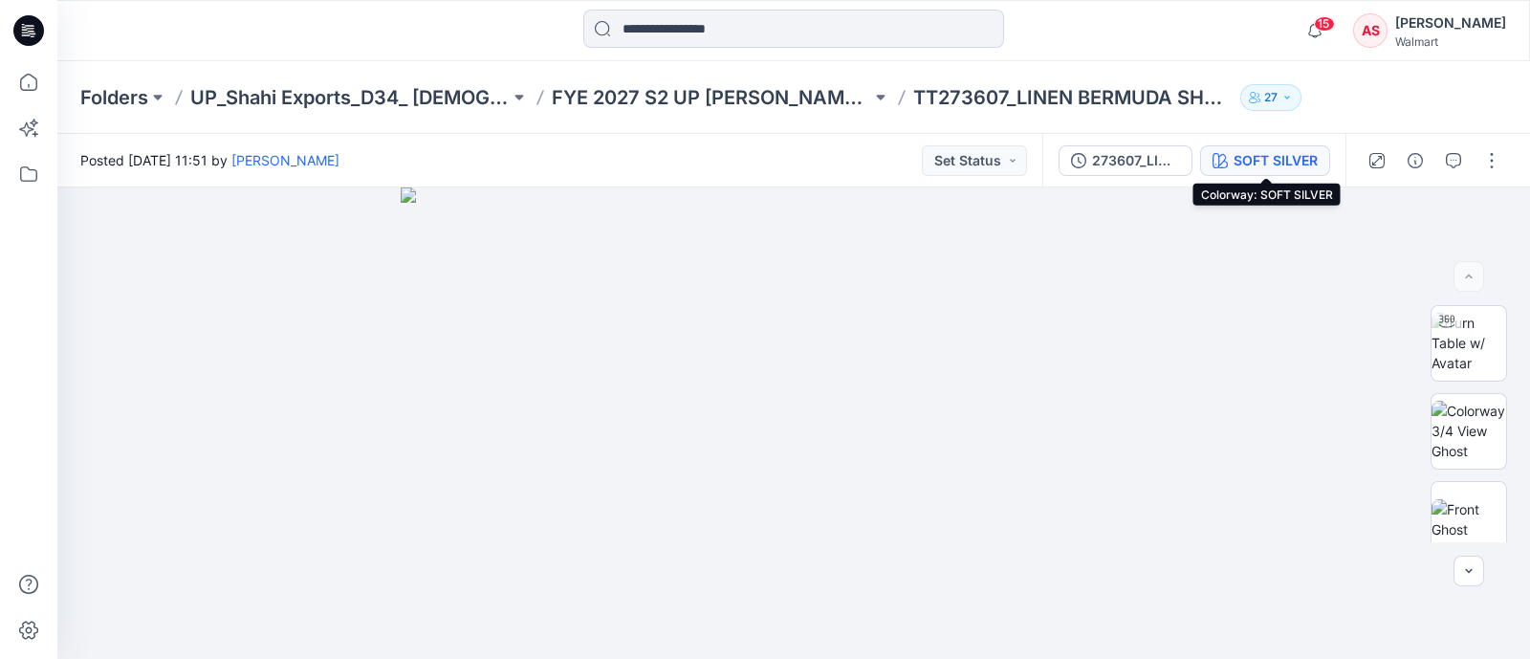
click at [1258, 162] on div "SOFT SILVER" at bounding box center [1276, 160] width 84 height 21
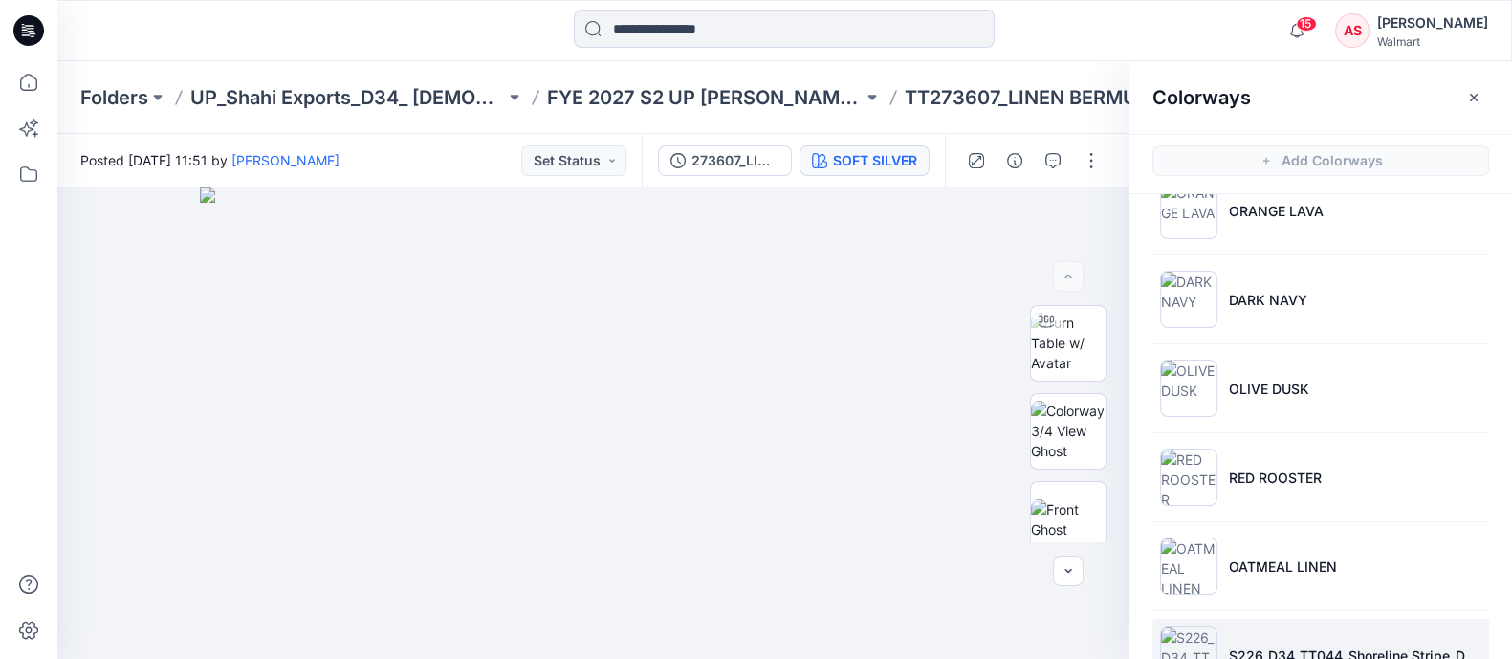
scroll to position [359, 0]
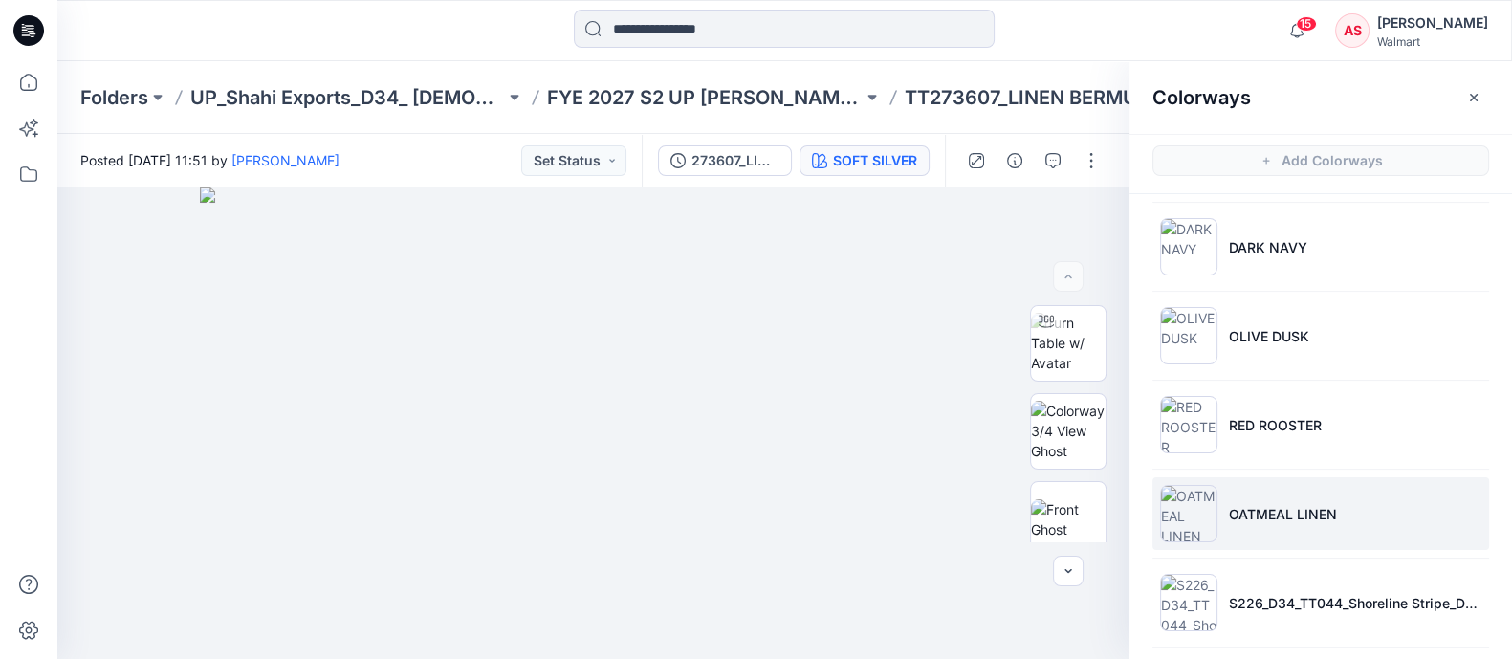
click at [1216, 516] on li "OATMEAL LINEN" at bounding box center [1320, 513] width 337 height 73
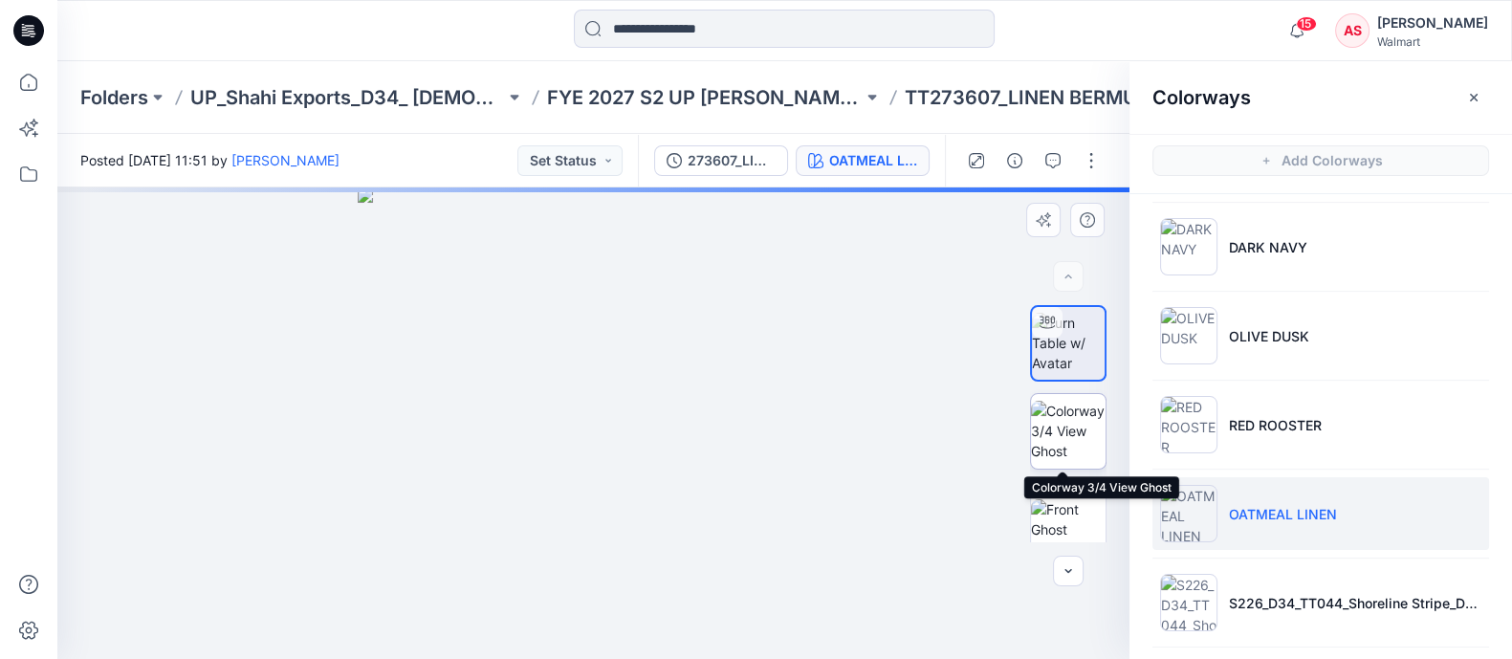
click at [1081, 442] on img at bounding box center [1068, 431] width 75 height 60
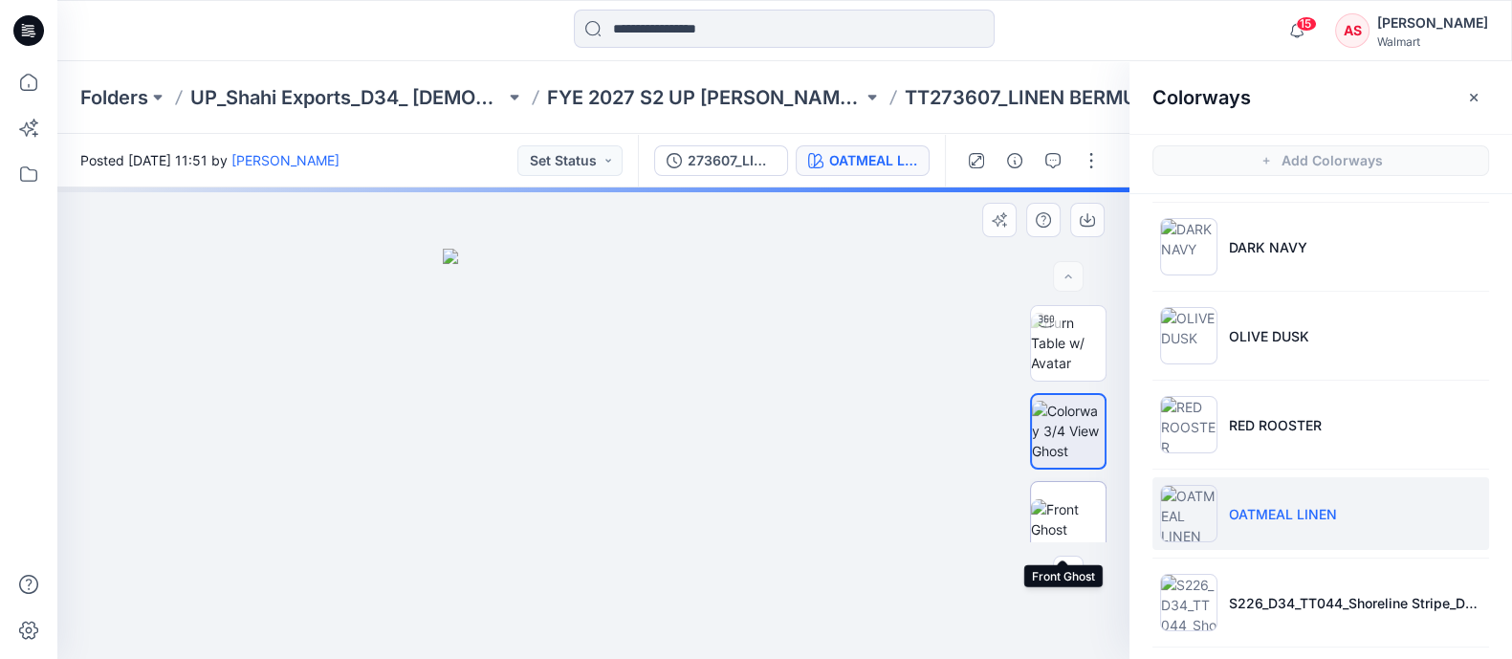
click at [1075, 502] on img at bounding box center [1068, 519] width 75 height 40
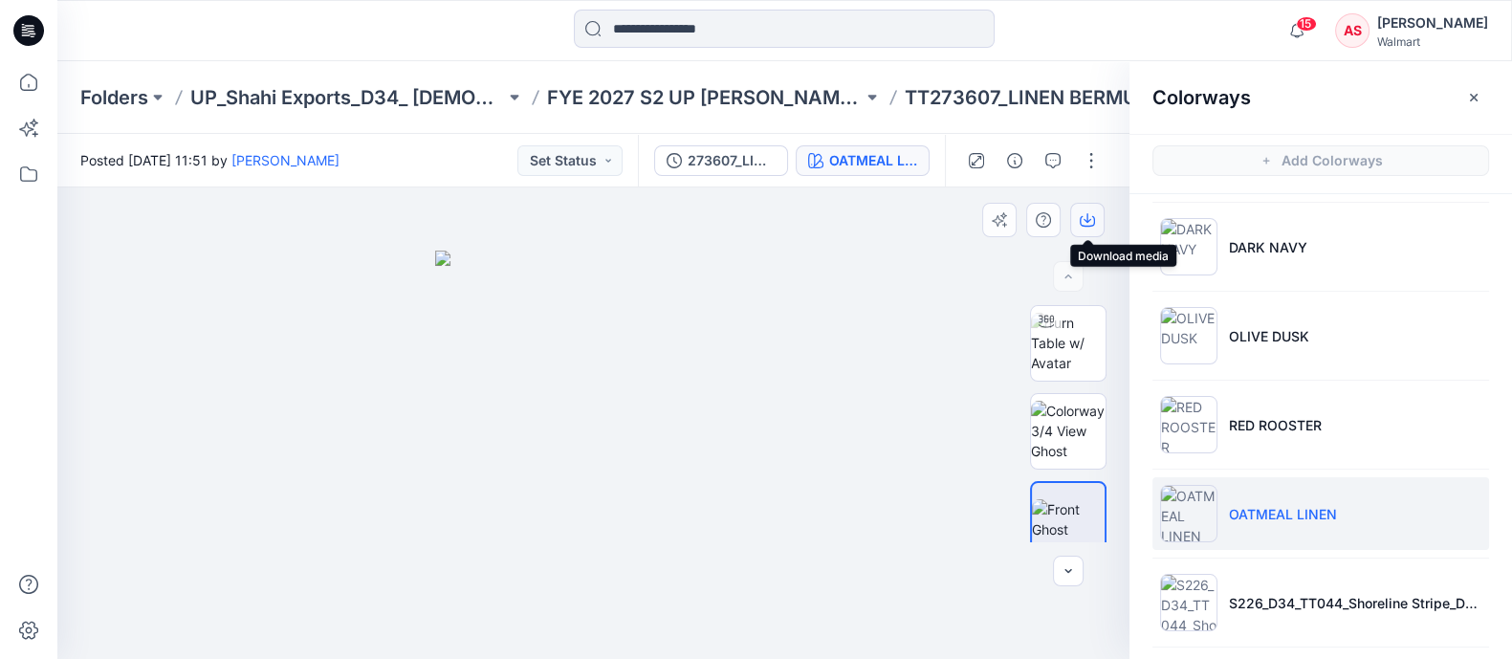
click at [1090, 223] on icon "button" at bounding box center [1087, 219] width 15 height 15
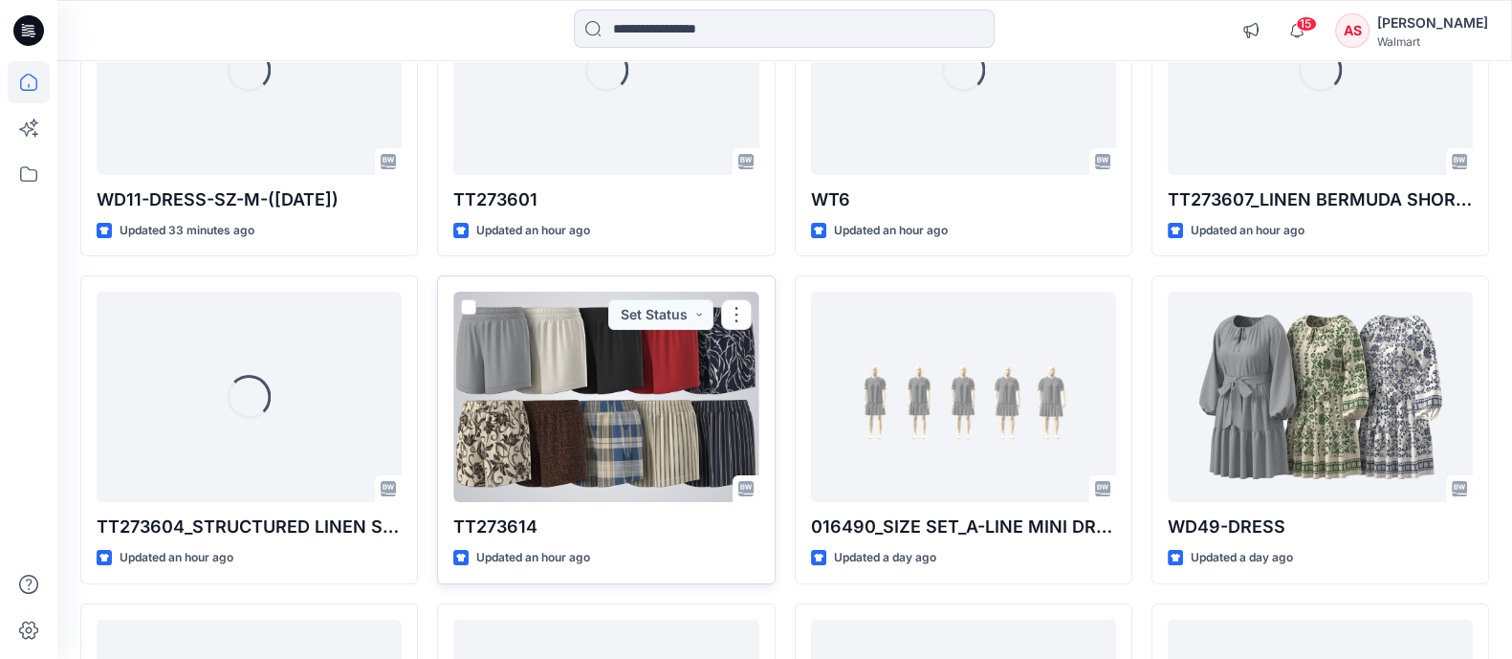
scroll to position [359, 0]
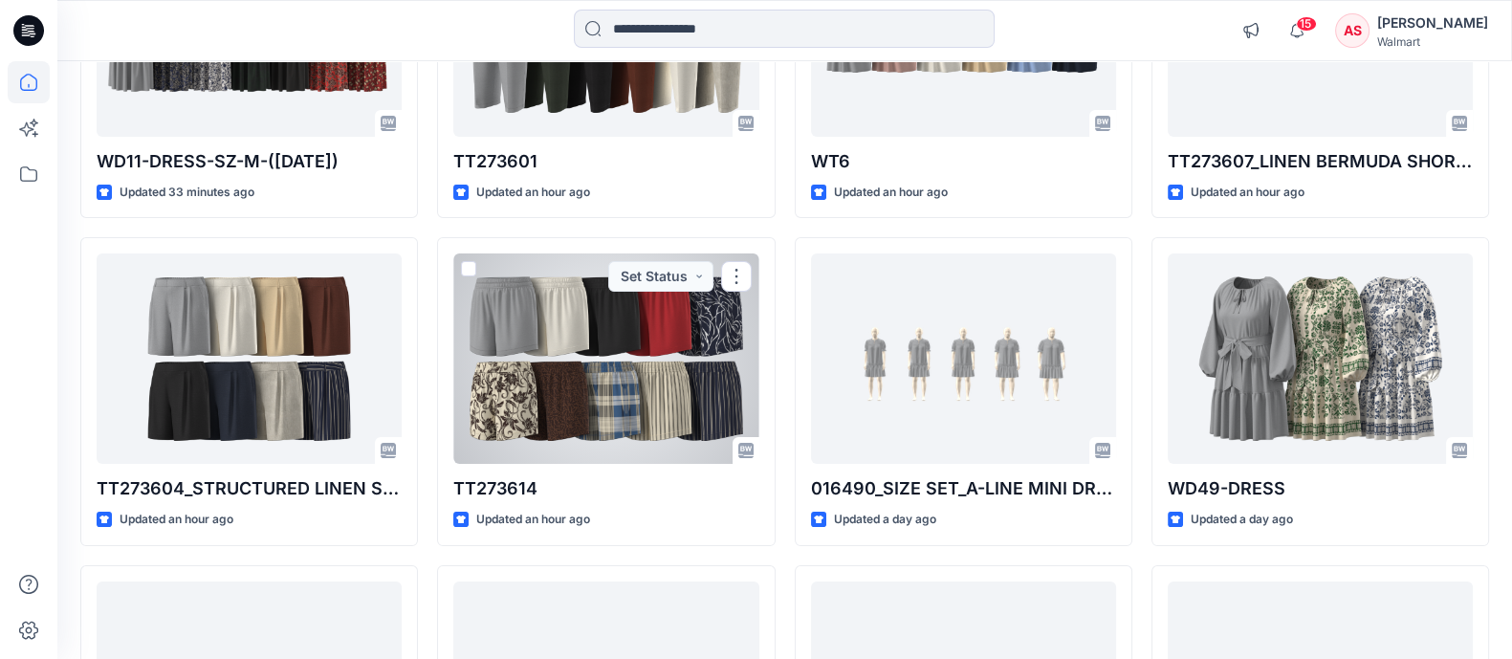
click at [701, 346] on div at bounding box center [605, 358] width 305 height 210
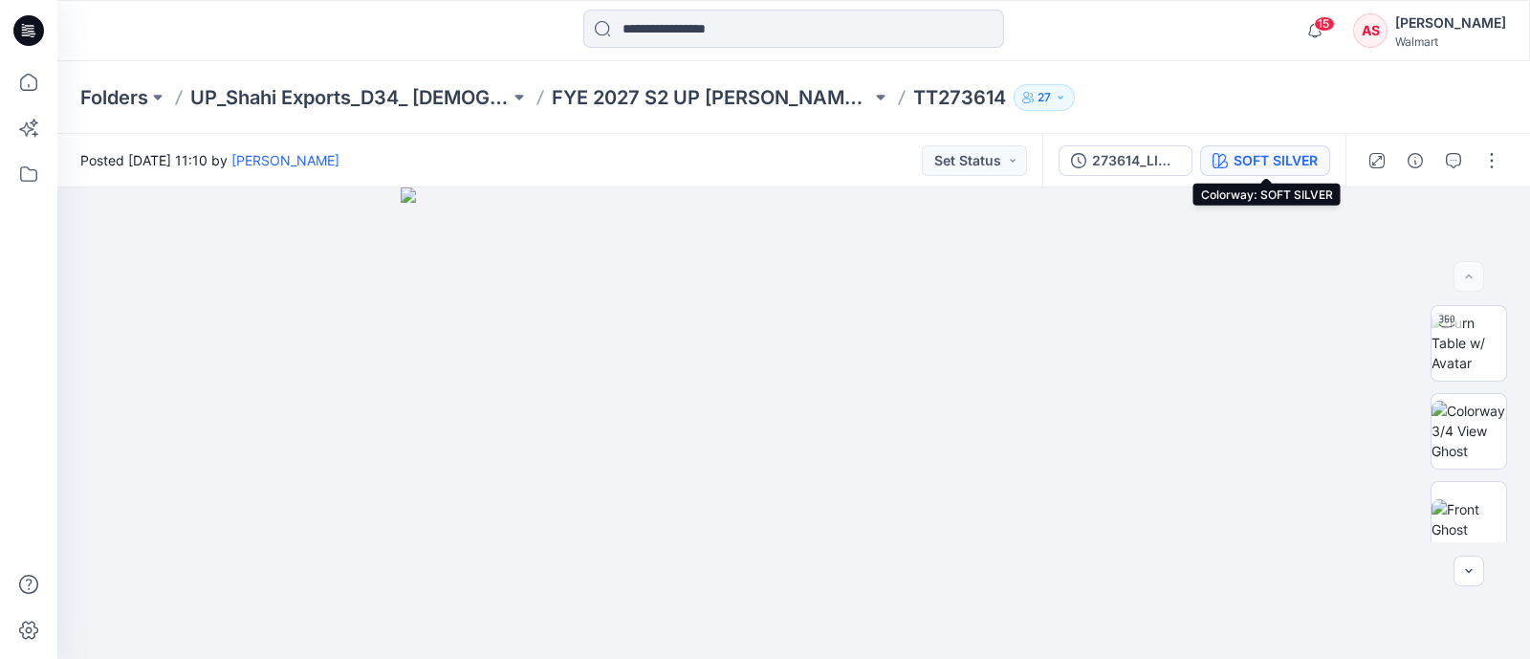
click at [1265, 165] on div "SOFT SILVER" at bounding box center [1276, 160] width 84 height 21
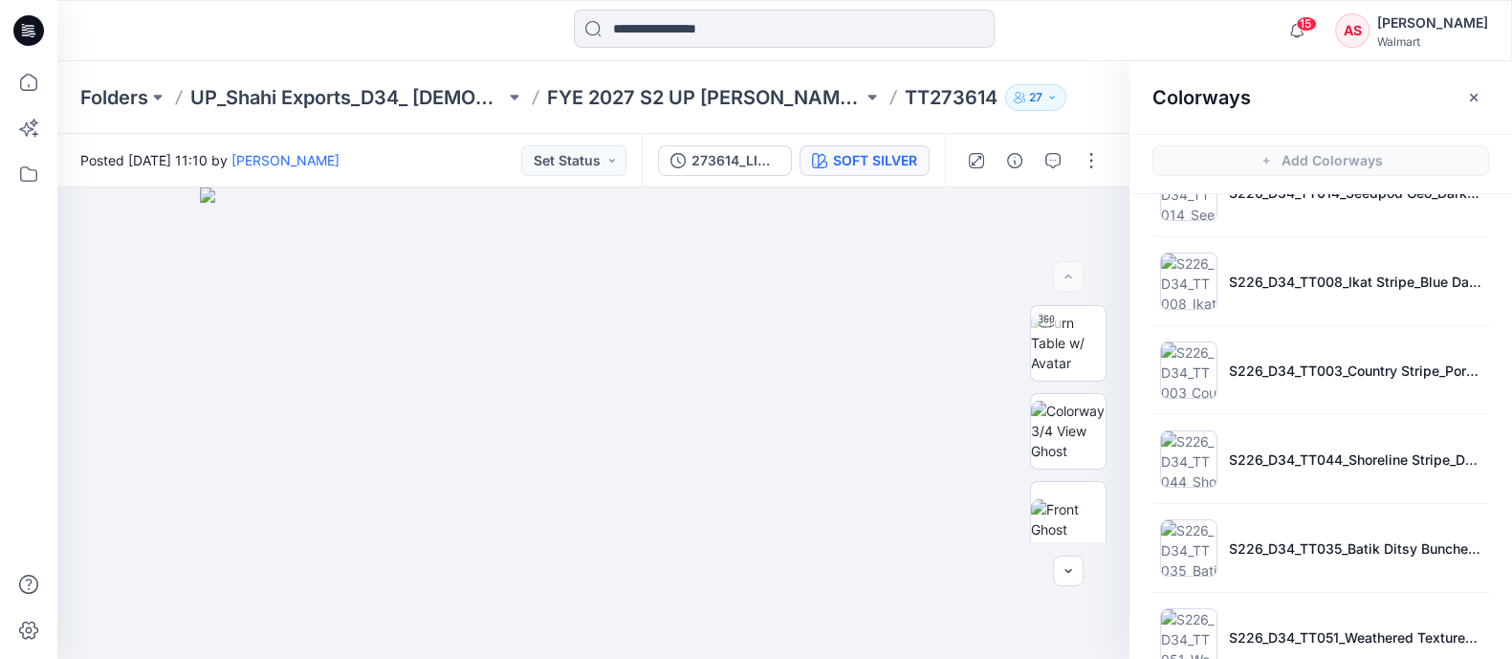
scroll to position [720, 0]
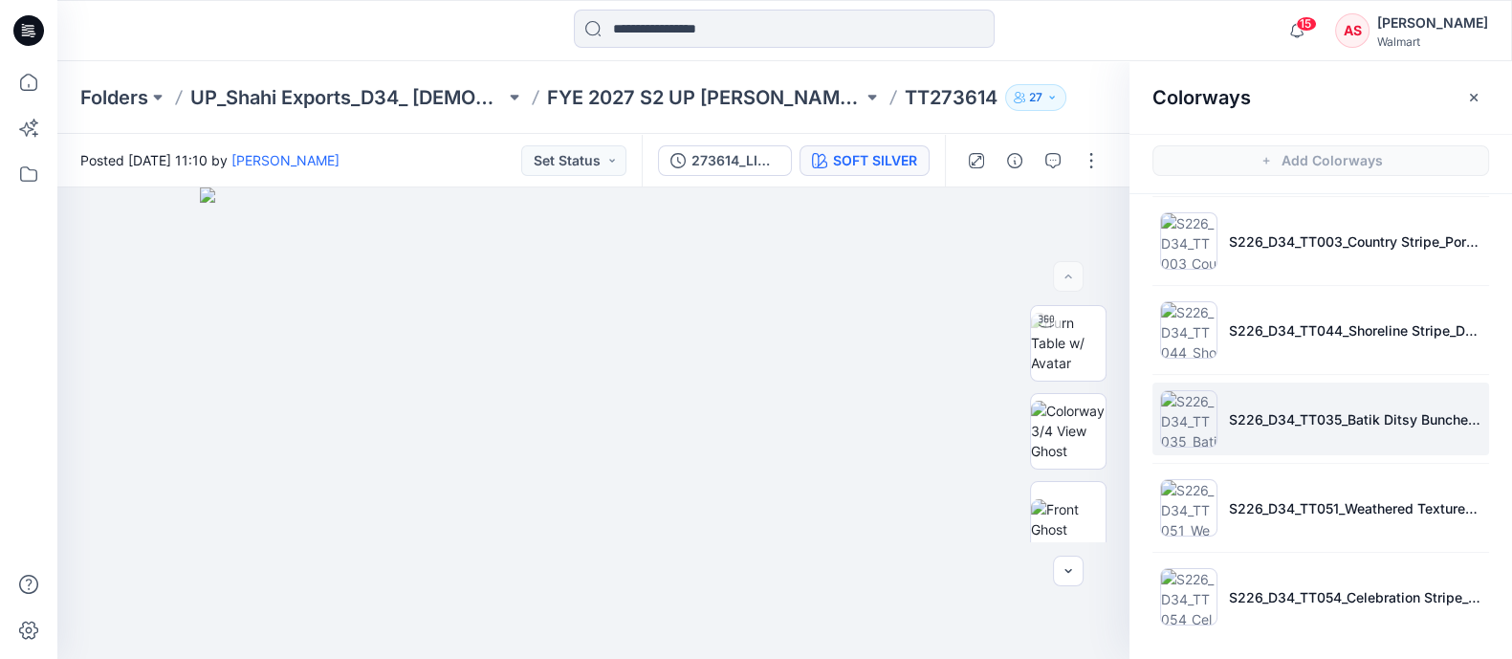
click at [1205, 402] on li "S226_D34_TT035_Batik Ditsy Bunches_Red Rooster_16cm" at bounding box center [1320, 419] width 337 height 73
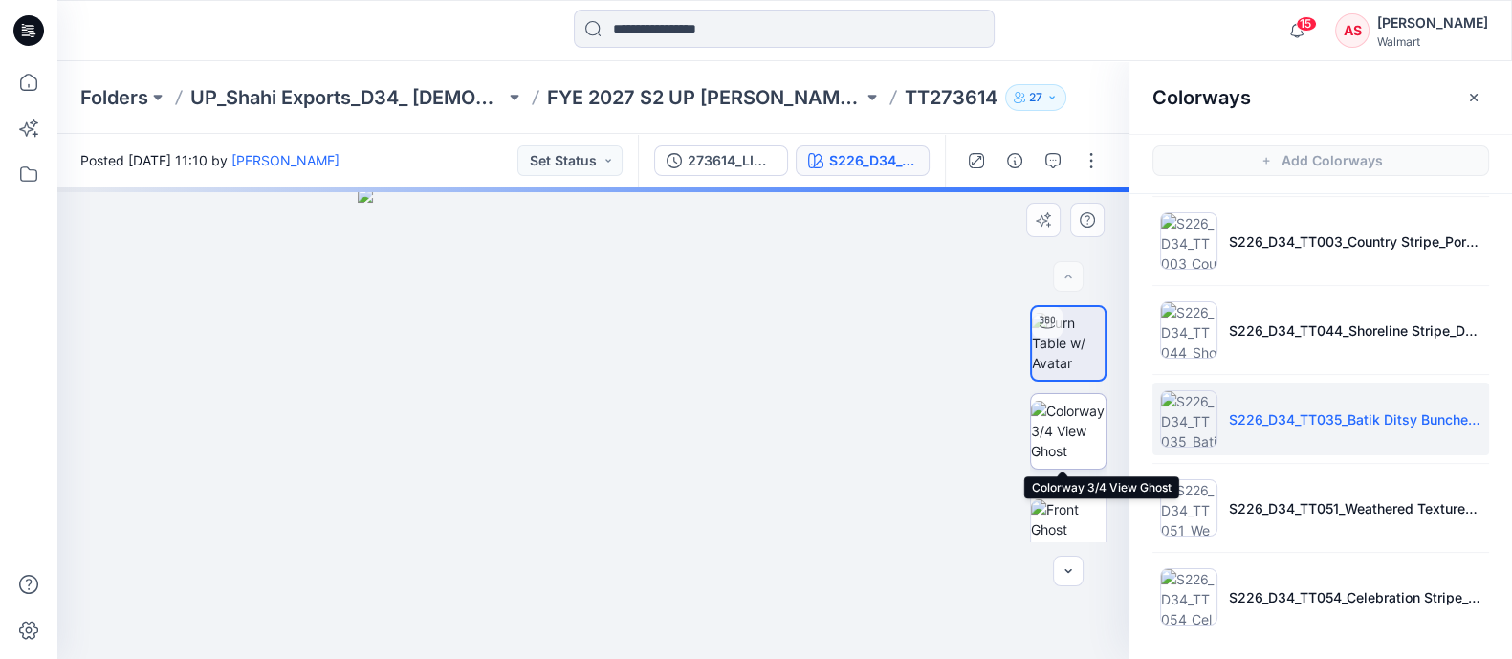
click at [1081, 436] on img at bounding box center [1068, 431] width 75 height 60
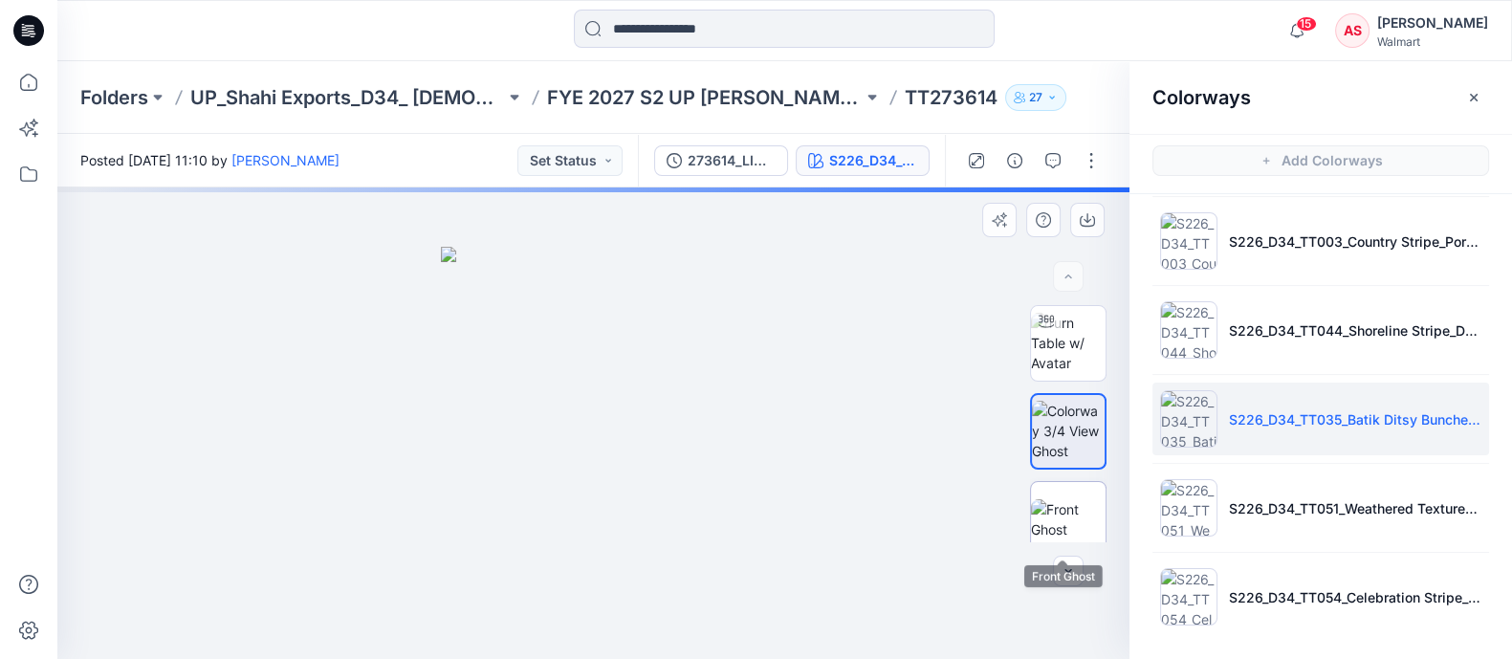
click at [1070, 502] on img at bounding box center [1068, 519] width 75 height 40
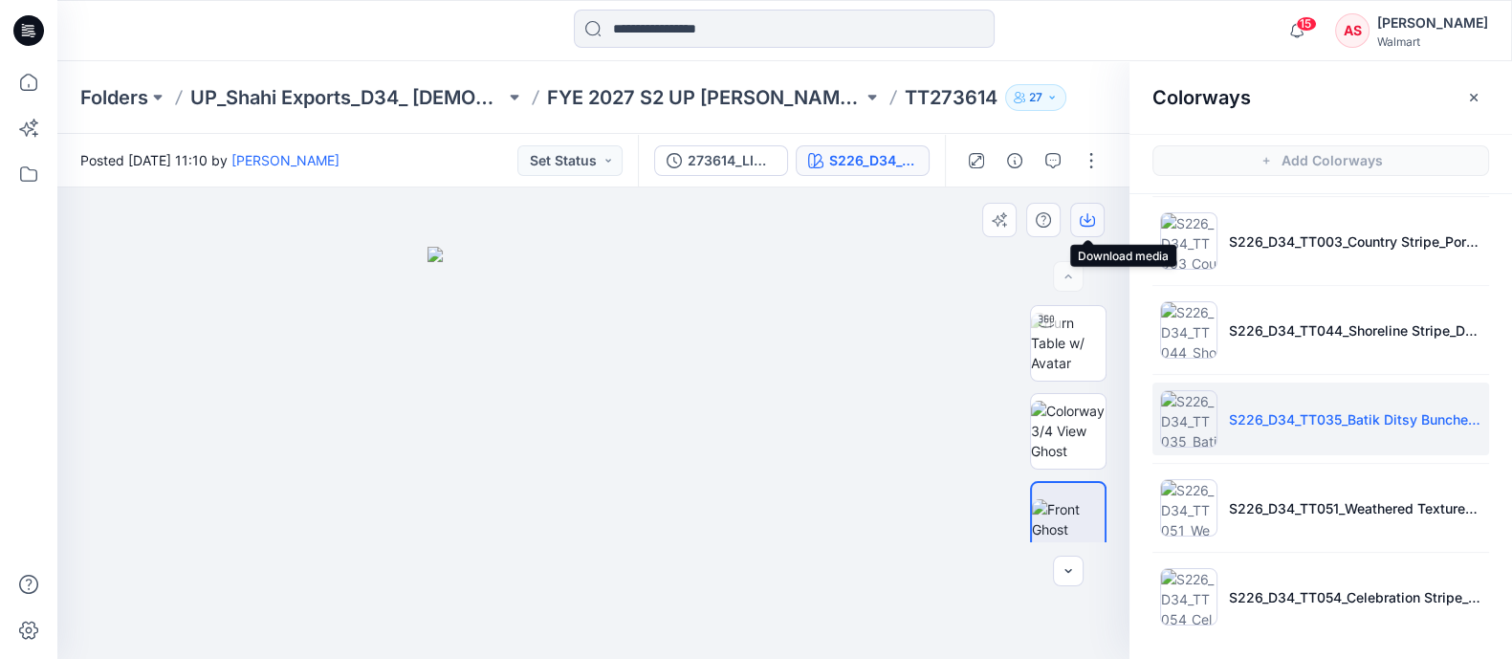
click at [1090, 217] on icon "button" at bounding box center [1087, 219] width 15 height 15
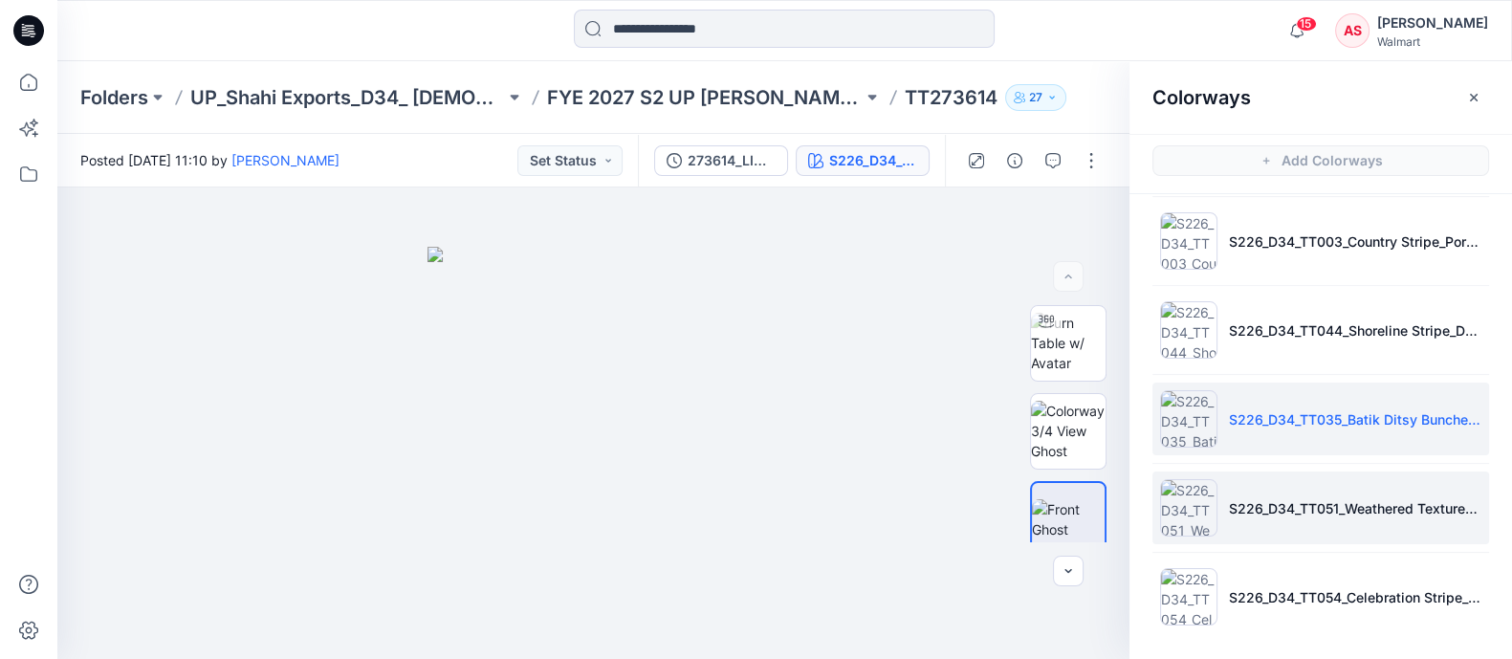
scroll to position [5, 0]
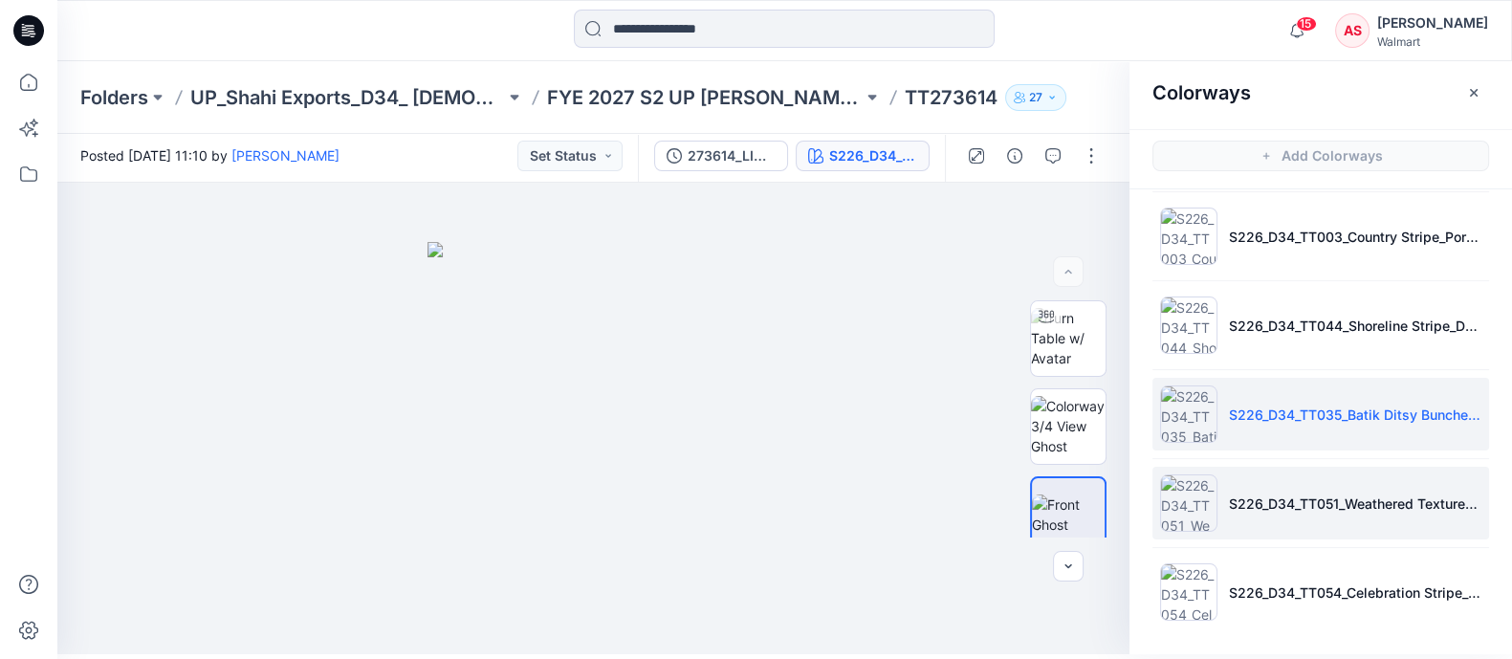
click at [1191, 531] on li "S226_D34_TT051_Weathered Texture_Blue Glory_21.33cm" at bounding box center [1320, 503] width 337 height 73
click at [1176, 509] on img at bounding box center [1188, 502] width 57 height 57
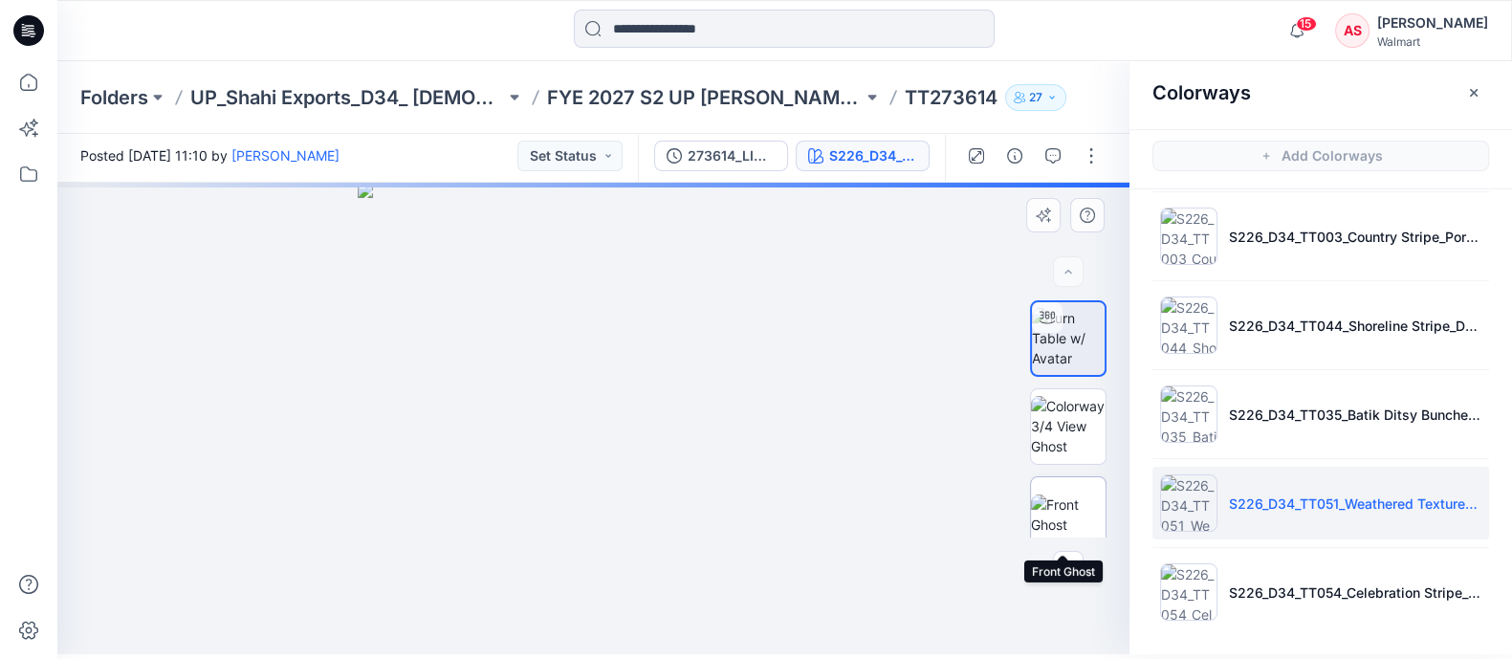
click at [1078, 507] on img at bounding box center [1068, 514] width 75 height 40
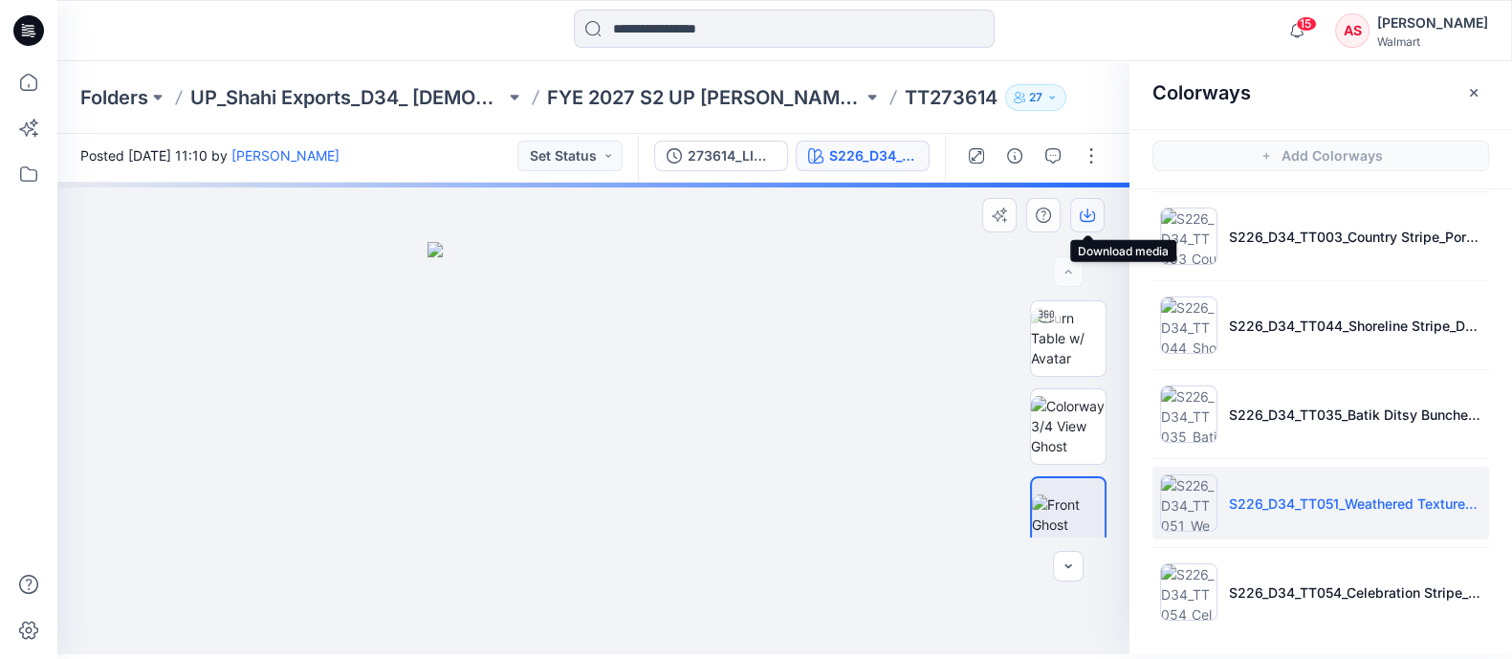
click at [1086, 215] on icon "button" at bounding box center [1088, 214] width 8 height 10
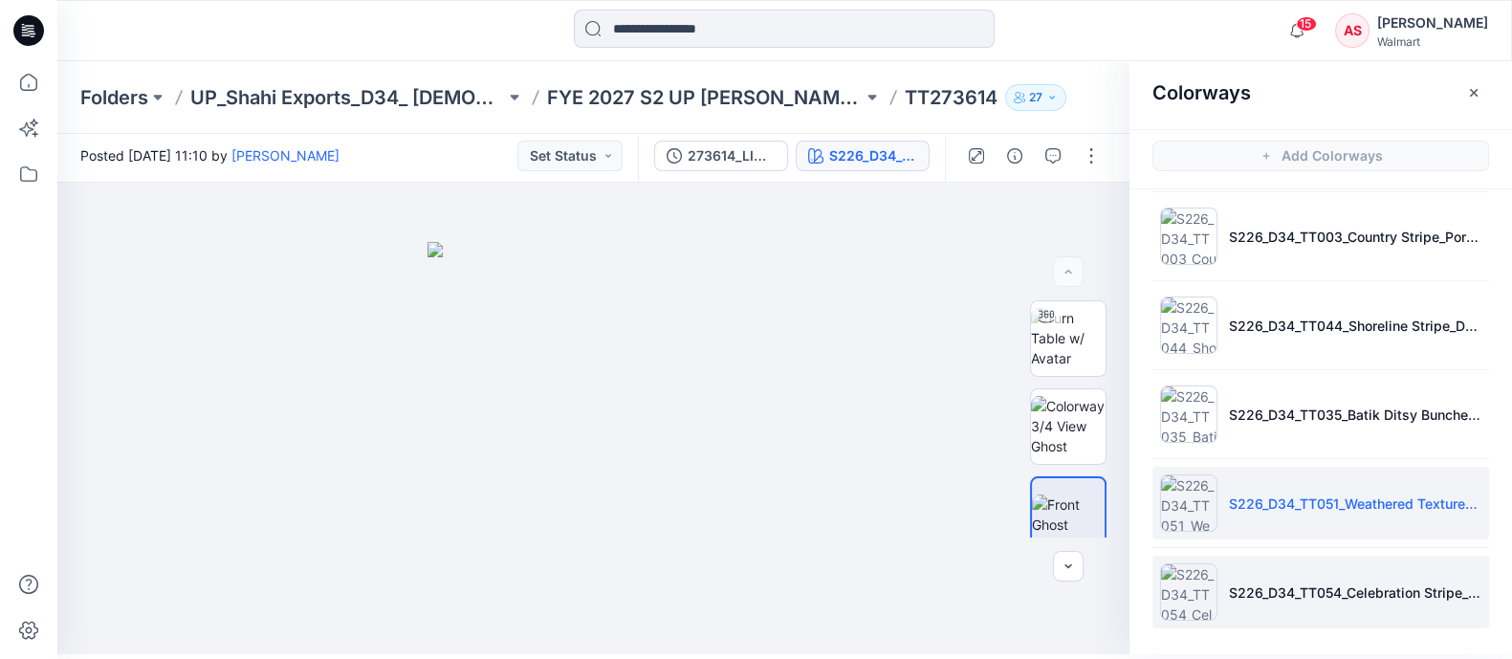
click at [1180, 595] on img at bounding box center [1188, 591] width 57 height 57
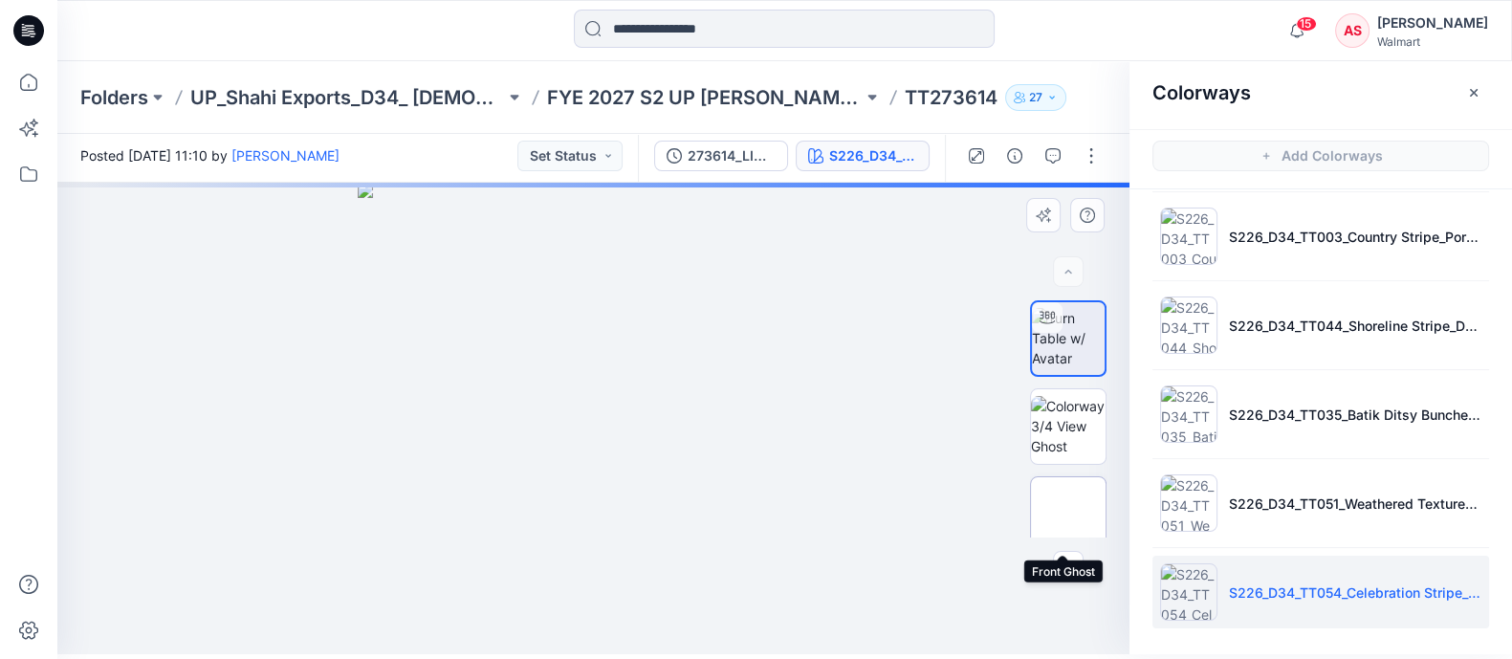
click at [1068, 515] on img at bounding box center [1068, 515] width 0 height 0
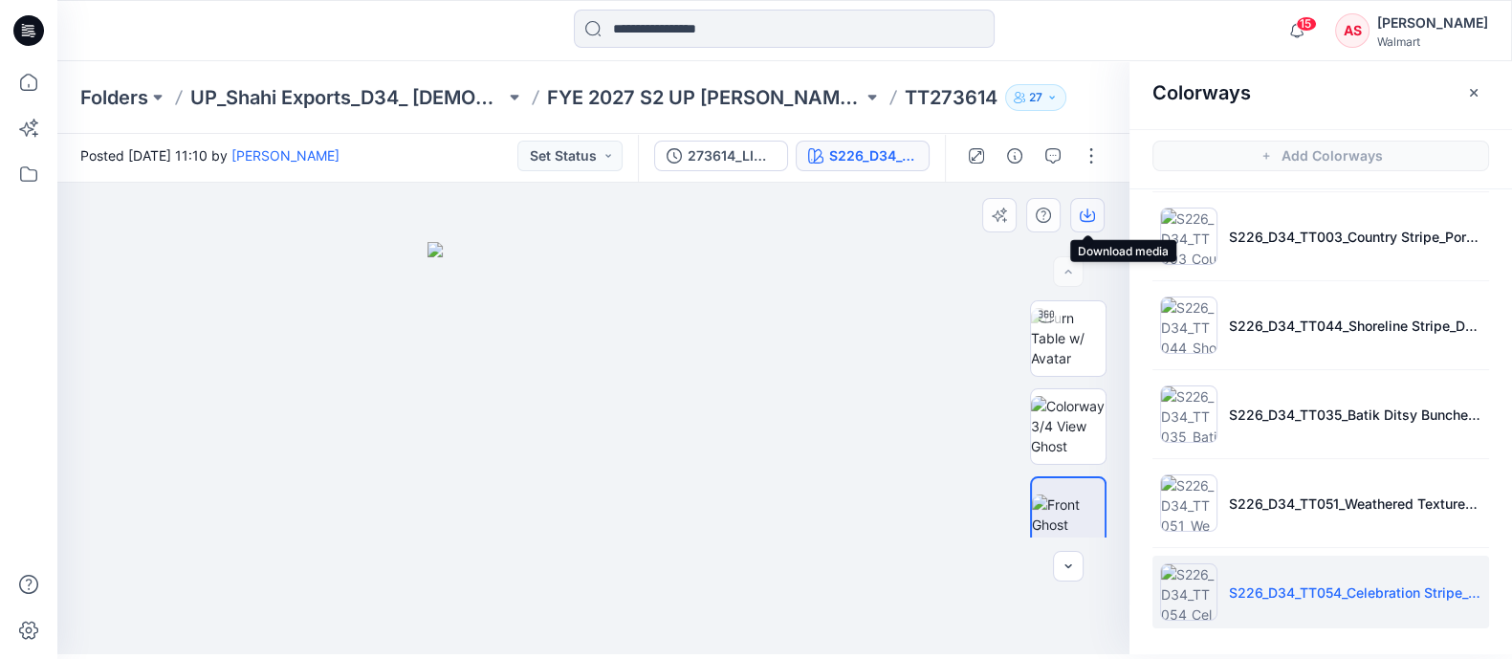
click at [1084, 217] on icon "button" at bounding box center [1087, 215] width 15 height 15
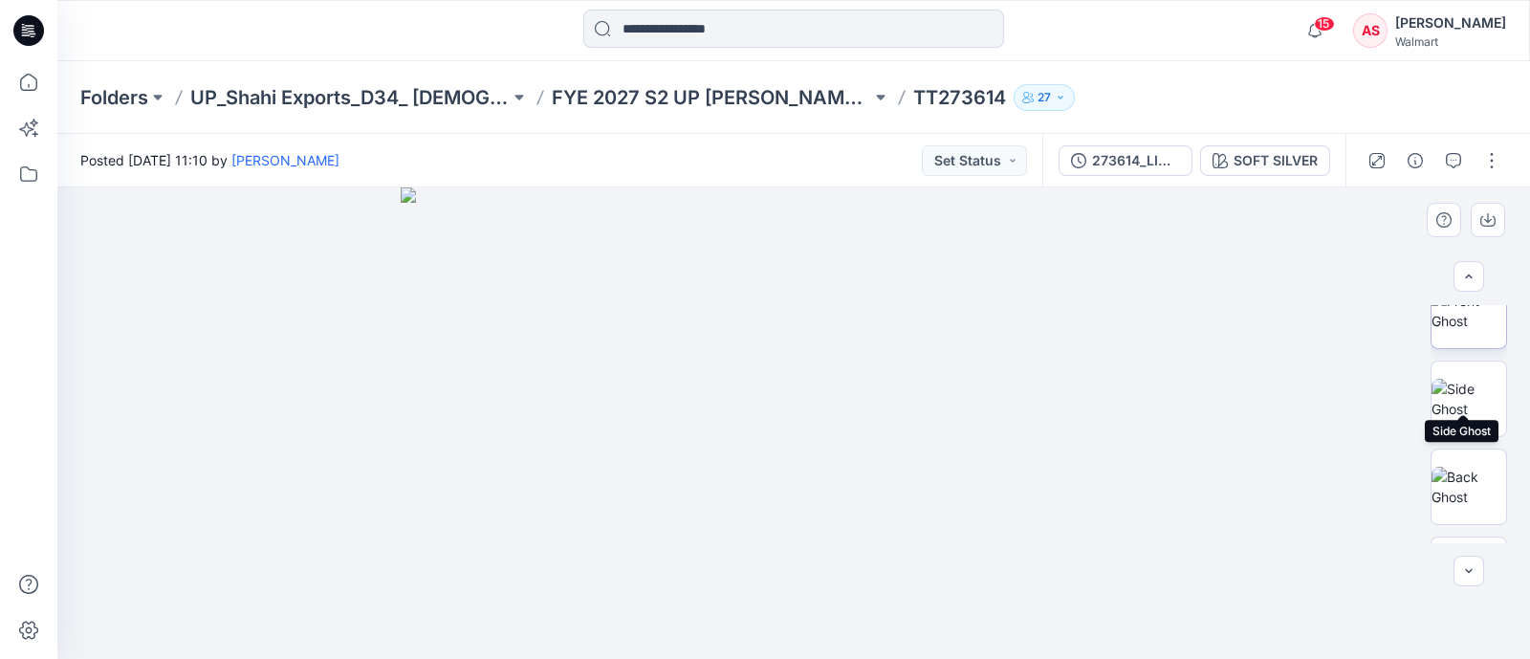
scroll to position [238, 0]
